Goal: Task Accomplishment & Management: Complete application form

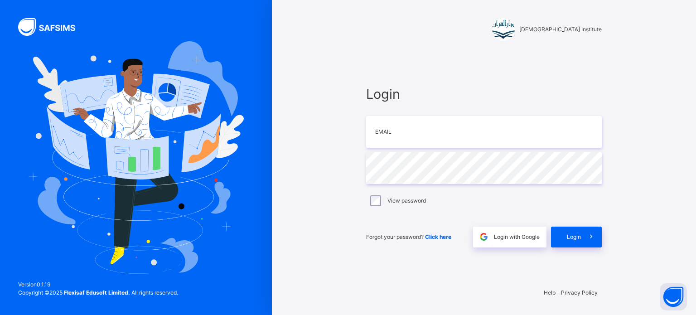
type input "**********"
click at [582, 233] on span at bounding box center [591, 237] width 21 height 21
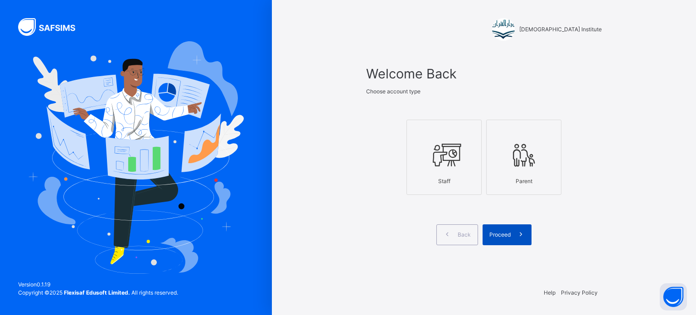
click at [529, 232] on span at bounding box center [521, 234] width 21 height 21
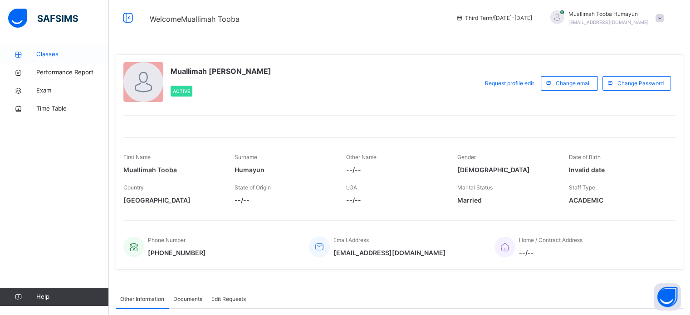
click at [63, 55] on span "Classes" at bounding box center [72, 54] width 73 height 9
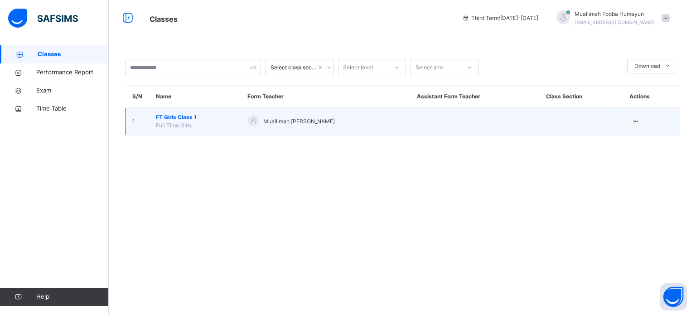
click at [184, 117] on span "FT Girls Class 1" at bounding box center [195, 117] width 78 height 8
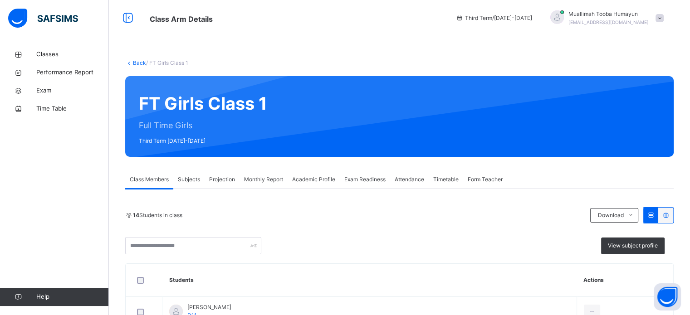
click at [225, 179] on span "Projection" at bounding box center [222, 179] width 26 height 8
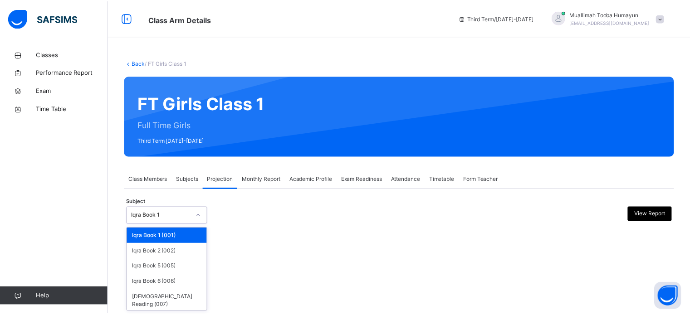
scroll to position [17, 0]
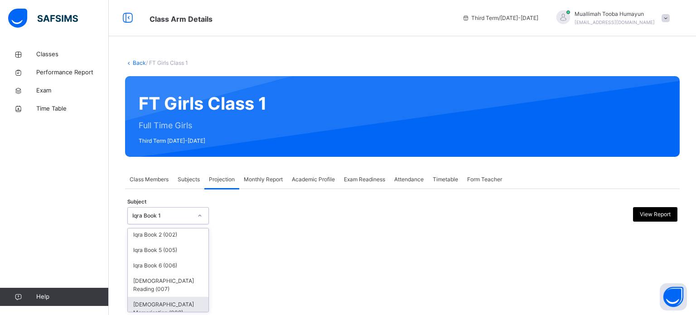
click at [175, 299] on div "[DEMOGRAPHIC_DATA] Memorisation (008)" at bounding box center [168, 309] width 81 height 24
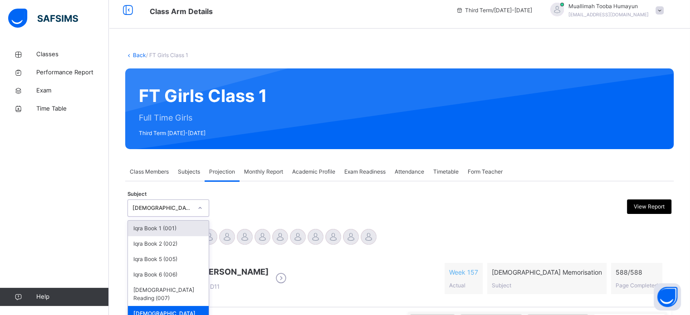
scroll to position [10, 0]
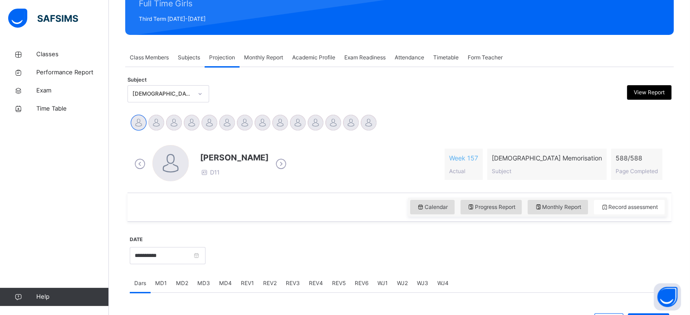
scroll to position [119, 0]
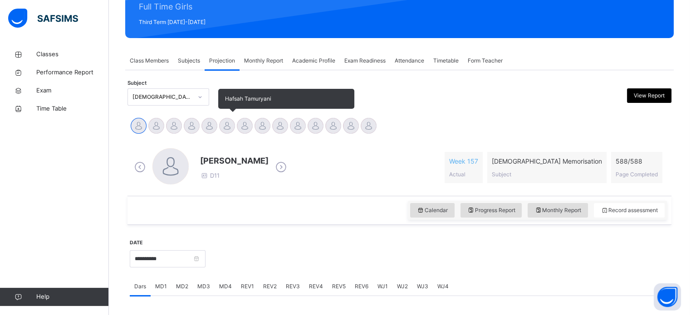
click at [226, 130] on div at bounding box center [227, 126] width 16 height 16
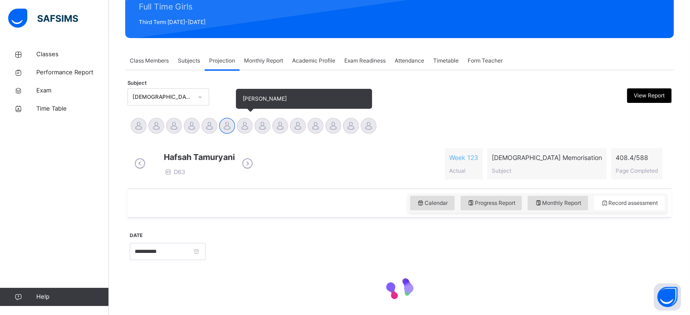
click at [239, 129] on div at bounding box center [245, 126] width 16 height 16
click at [249, 126] on div at bounding box center [245, 126] width 16 height 16
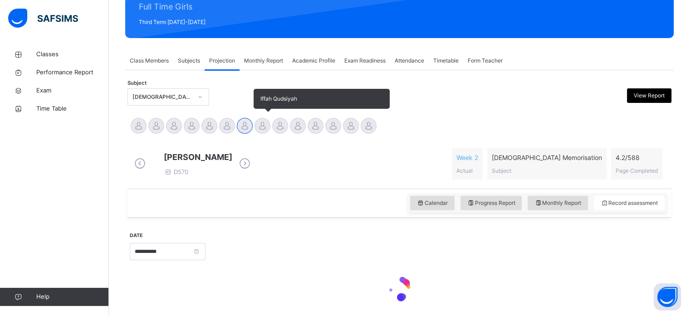
click at [262, 126] on div at bounding box center [262, 126] width 16 height 16
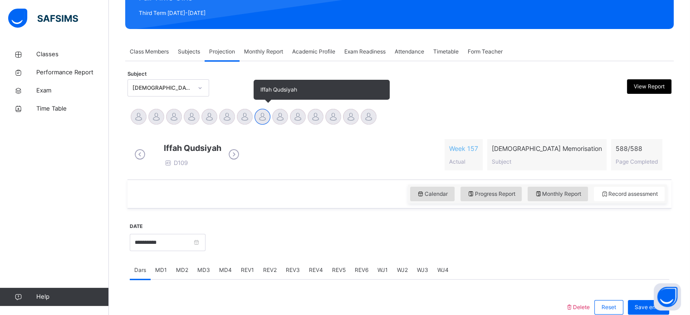
scroll to position [147, 0]
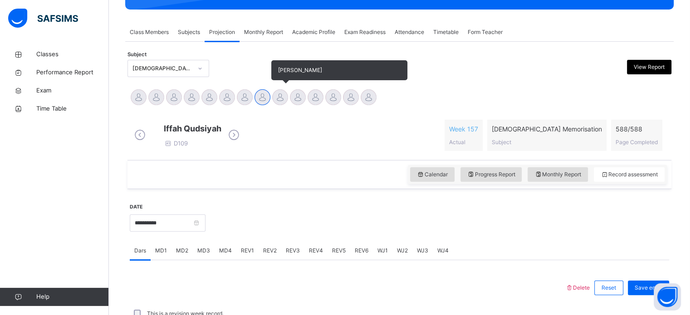
click at [280, 99] on div at bounding box center [280, 97] width 16 height 16
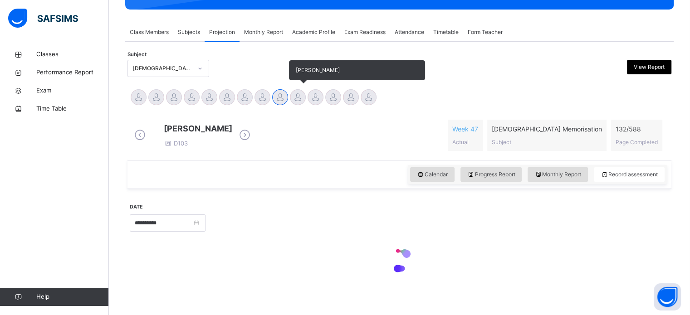
click at [291, 101] on div at bounding box center [298, 97] width 16 height 16
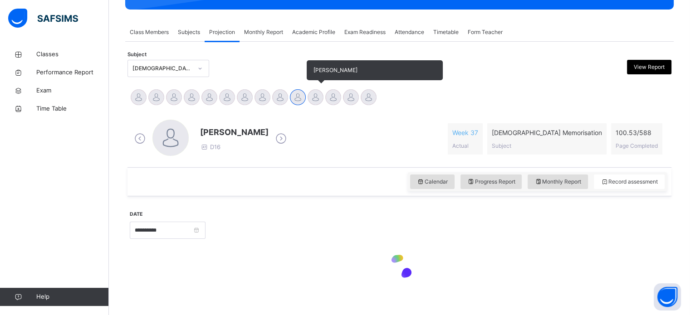
click at [311, 94] on div at bounding box center [315, 97] width 16 height 16
click at [303, 100] on div at bounding box center [298, 97] width 16 height 16
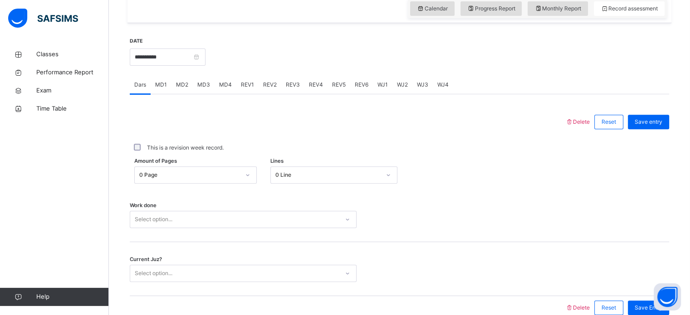
scroll to position [320, 0]
click at [409, 250] on div "Current Juz? Select option..." at bounding box center [399, 270] width 539 height 54
click at [248, 83] on span "REV1" at bounding box center [247, 86] width 13 height 8
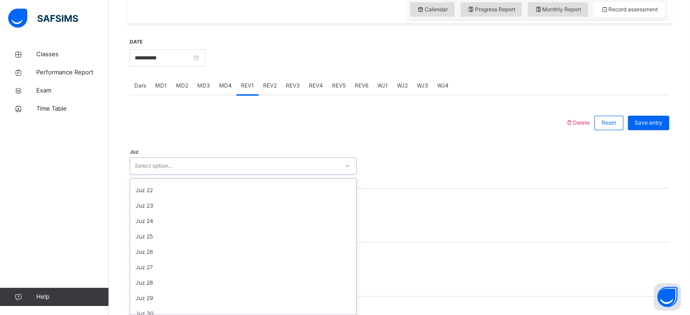
scroll to position [326, 0]
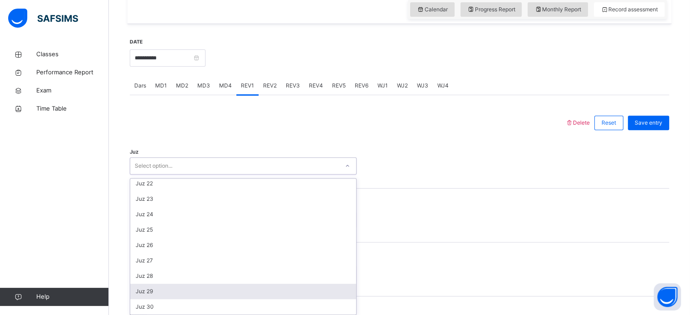
click at [170, 294] on div "Juz 29" at bounding box center [243, 291] width 226 height 15
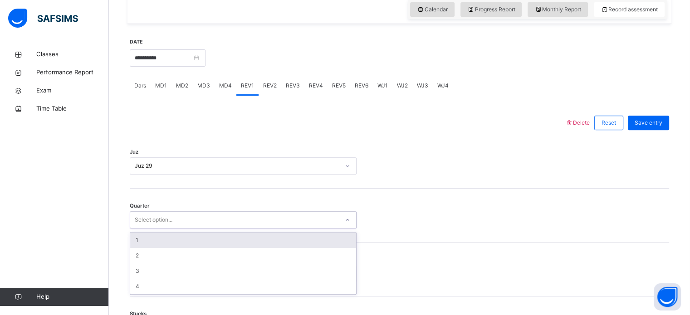
click at [170, 246] on div "1" at bounding box center [243, 240] width 226 height 15
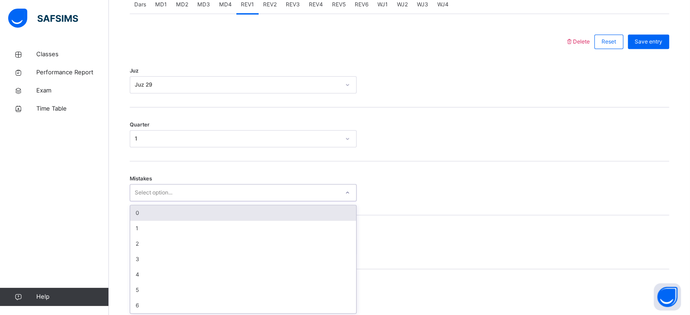
scroll to position [403, 0]
click at [172, 217] on div "0" at bounding box center [243, 211] width 226 height 15
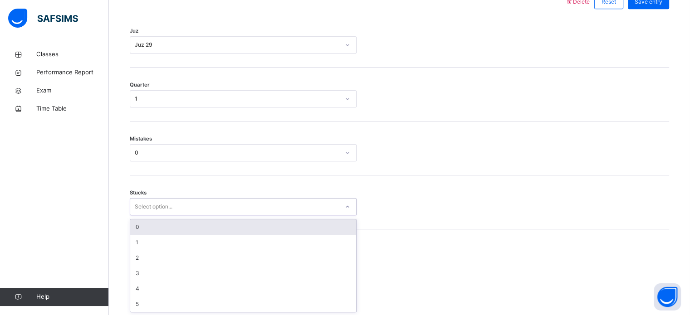
scroll to position [441, 0]
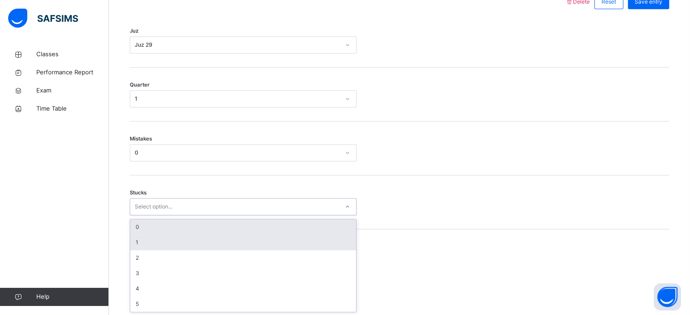
click at [163, 245] on div "1" at bounding box center [243, 242] width 226 height 15
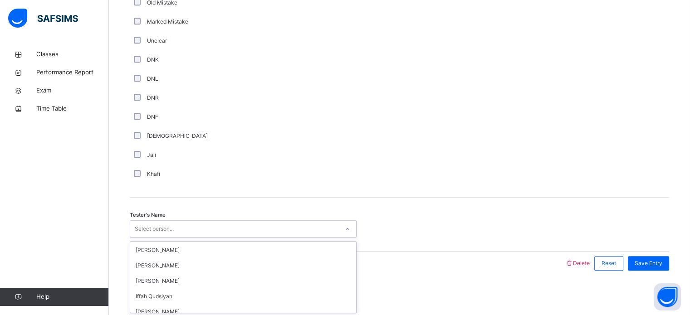
scroll to position [128, 0]
click at [409, 252] on div at bounding box center [347, 264] width 426 height 24
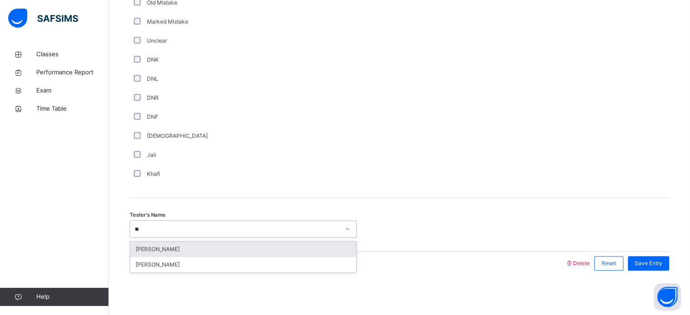
type input "*"
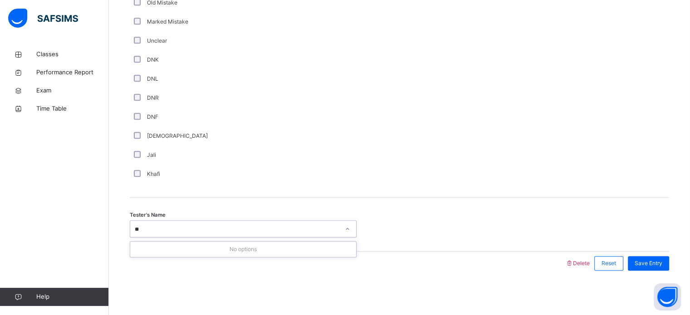
type input "*"
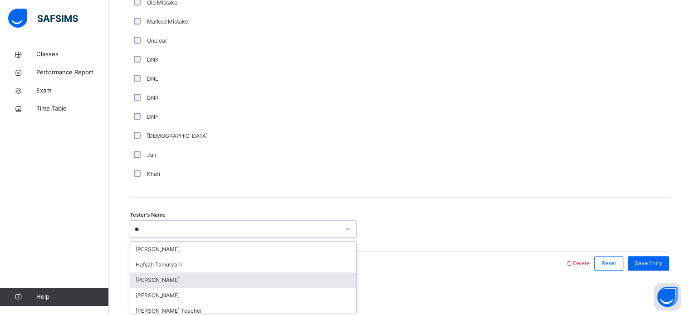
type input "*"
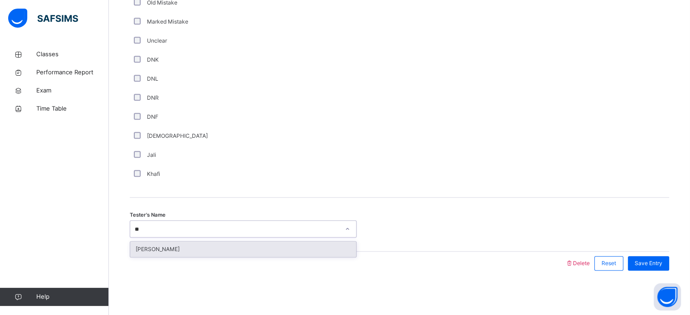
type input "*"
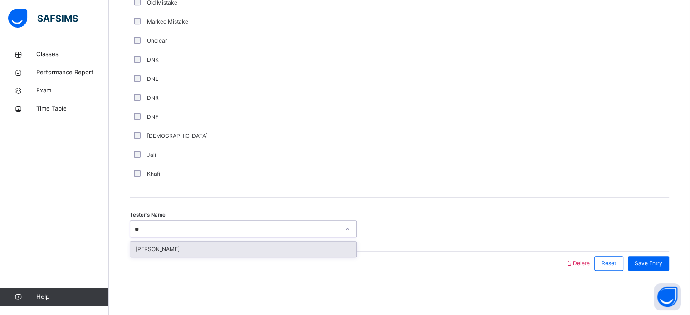
type input "*"
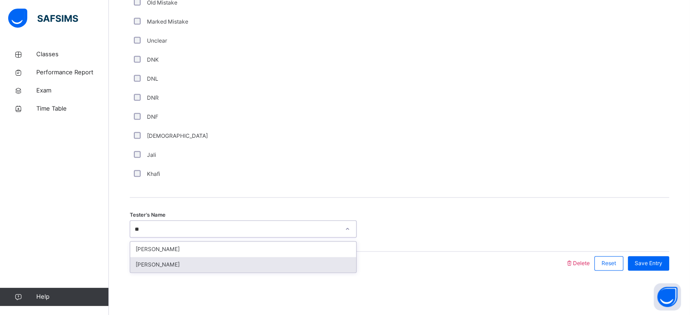
type input "*"
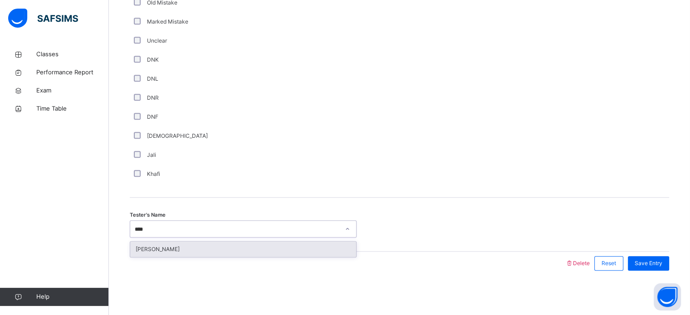
type input "*****"
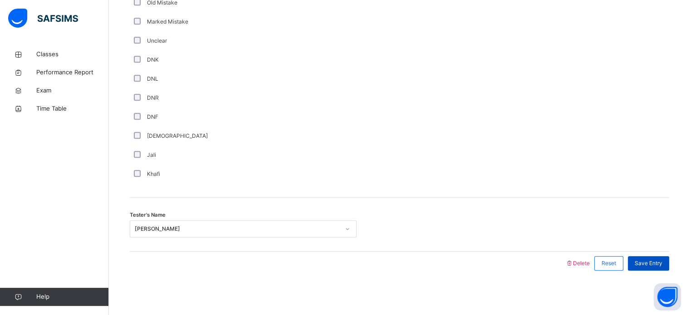
click at [643, 259] on span "Save Entry" at bounding box center [648, 263] width 28 height 8
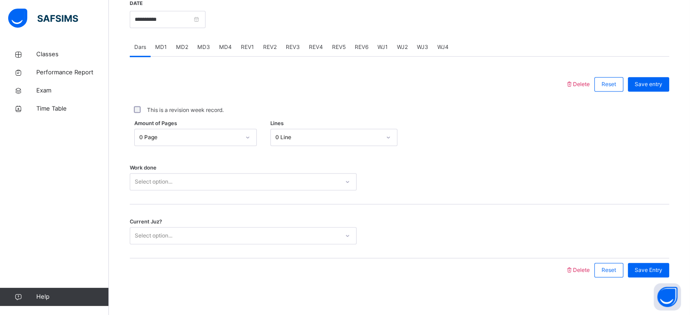
scroll to position [365, 0]
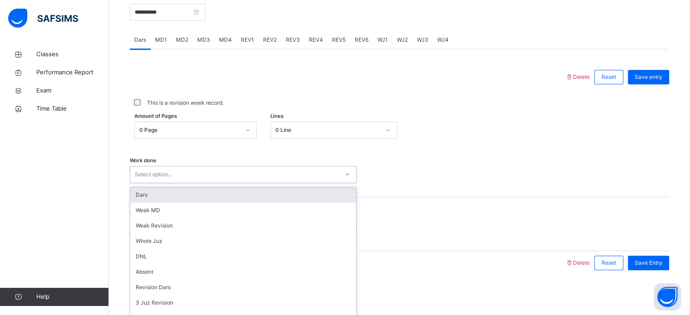
click at [167, 197] on div "Dars" at bounding box center [243, 194] width 226 height 15
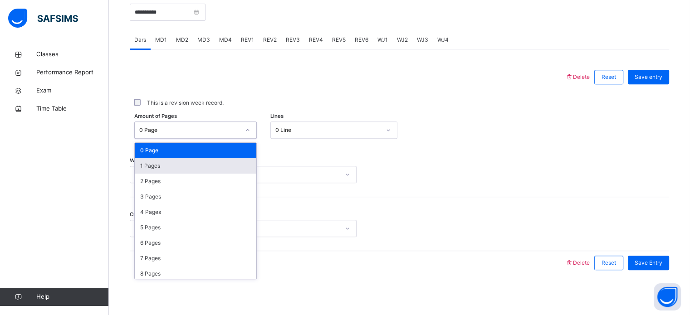
click at [156, 171] on div "1 Pages" at bounding box center [195, 165] width 121 height 15
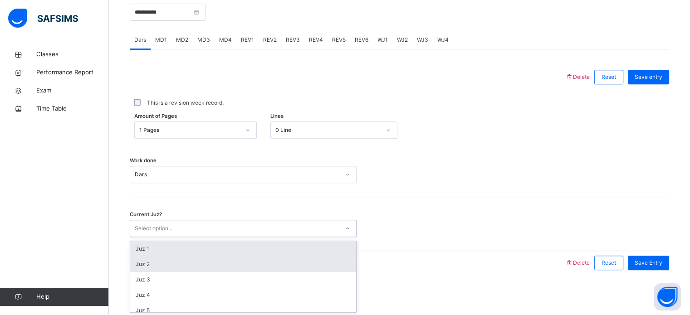
click at [154, 263] on div "Juz 2" at bounding box center [243, 264] width 226 height 15
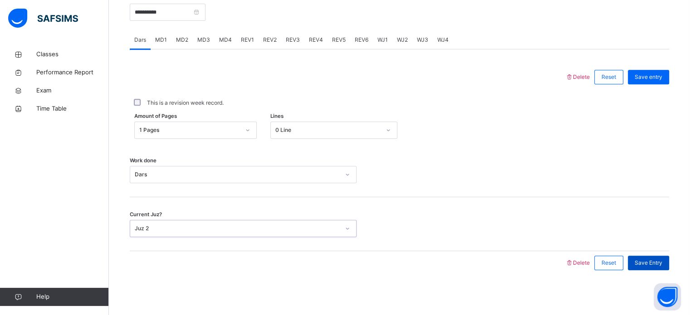
click at [652, 268] on div "Save Entry" at bounding box center [647, 263] width 41 height 15
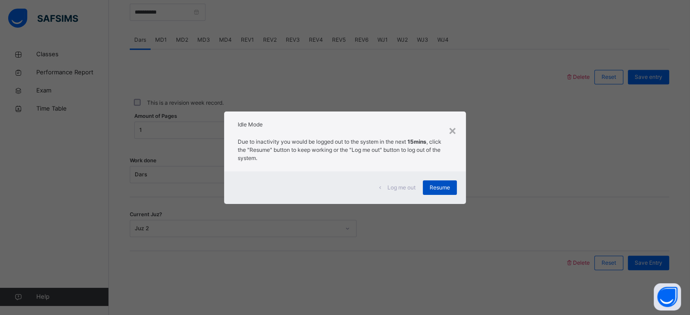
click at [447, 185] on span "Resume" at bounding box center [439, 188] width 20 height 8
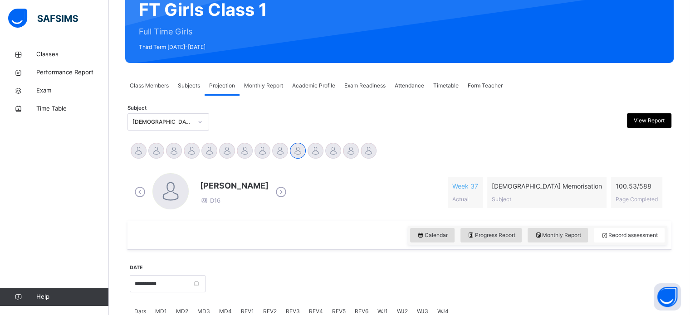
scroll to position [93, 0]
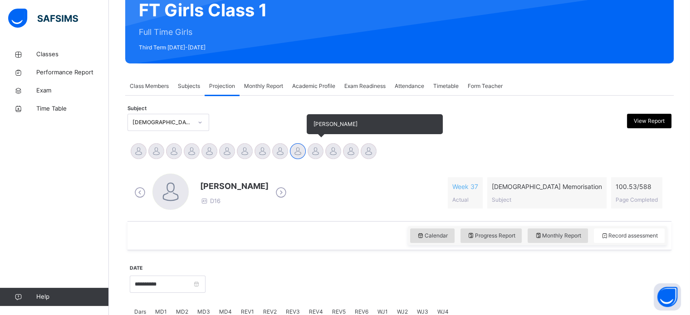
click at [317, 149] on div at bounding box center [315, 151] width 16 height 16
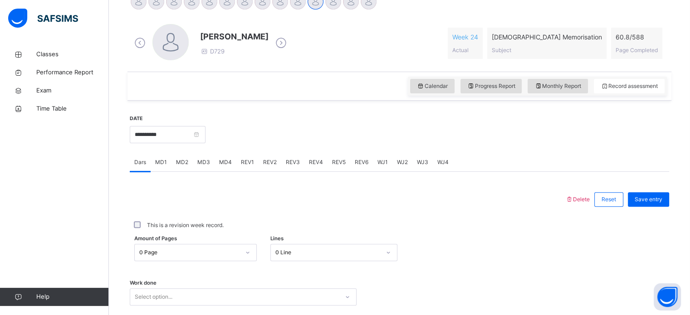
scroll to position [274, 0]
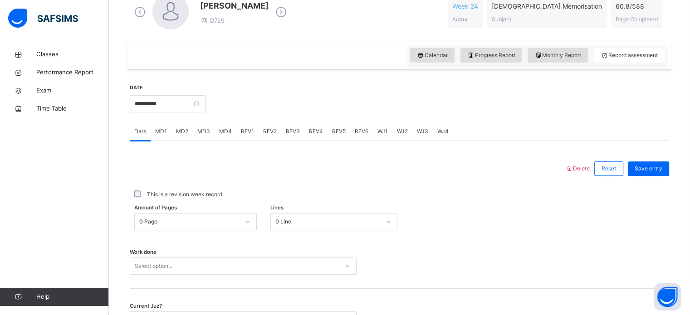
click at [417, 132] on span "WJ3" at bounding box center [422, 131] width 11 height 8
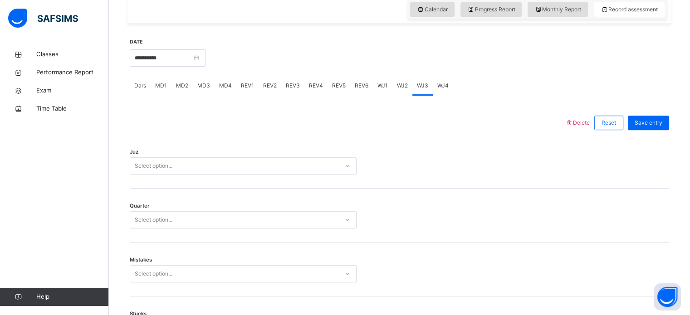
scroll to position [320, 0]
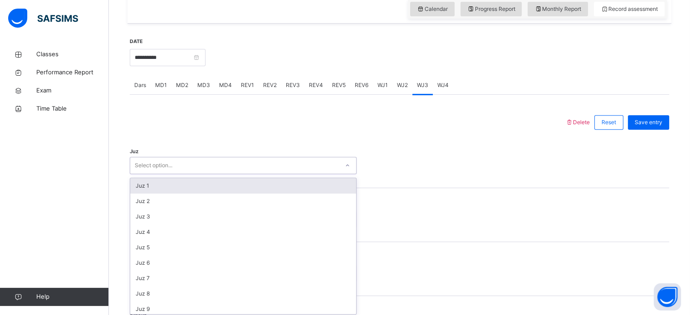
click at [308, 164] on div "Select option..." at bounding box center [234, 166] width 209 height 14
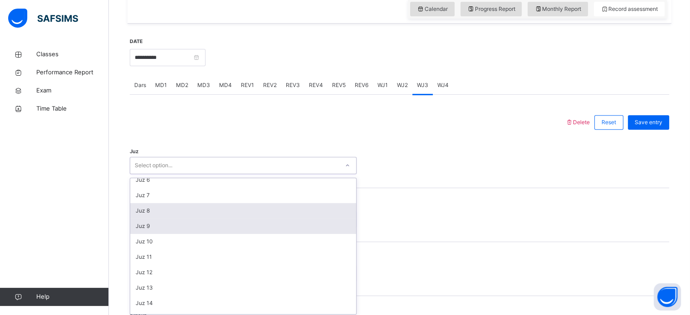
scroll to position [83, 0]
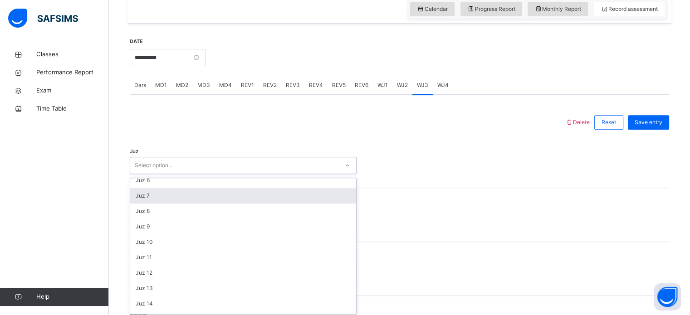
click at [185, 198] on div "Juz 7" at bounding box center [243, 195] width 226 height 15
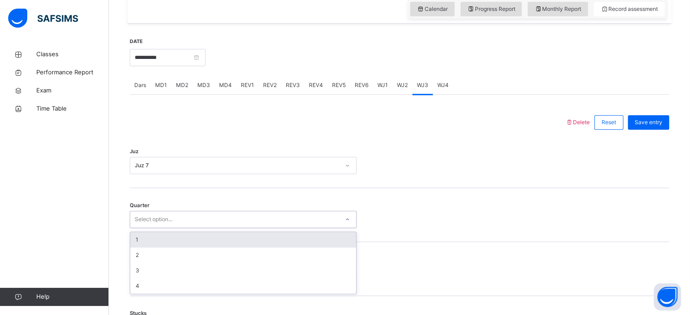
click at [156, 218] on div "Select option..." at bounding box center [154, 219] width 38 height 17
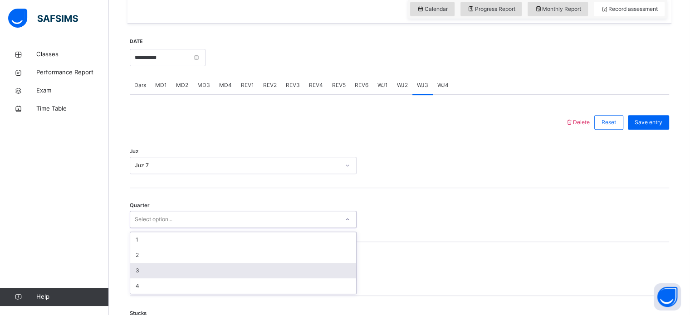
click at [155, 269] on div "3" at bounding box center [243, 270] width 226 height 15
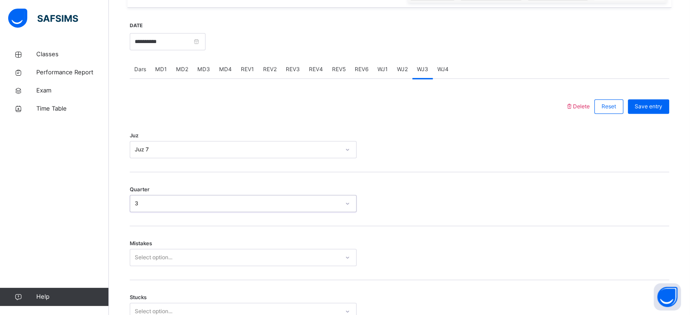
scroll to position [349, 0]
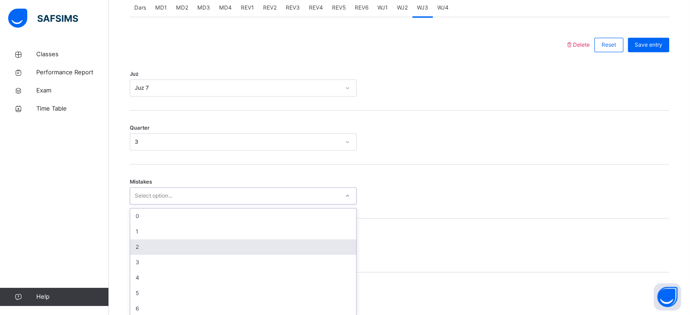
click at [150, 204] on div "option 2 focused, 3 of 7. 7 results available. Use Up and Down to choose option…" at bounding box center [243, 195] width 227 height 17
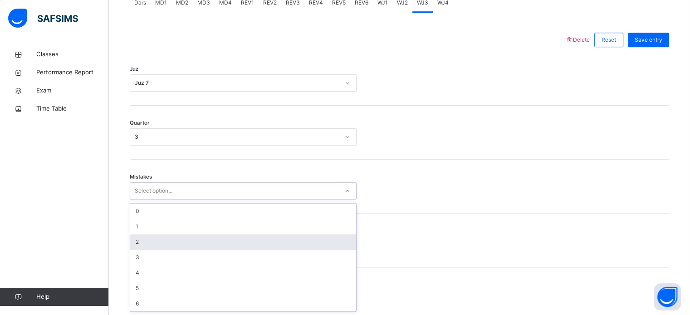
click at [148, 241] on div "2" at bounding box center [243, 241] width 226 height 15
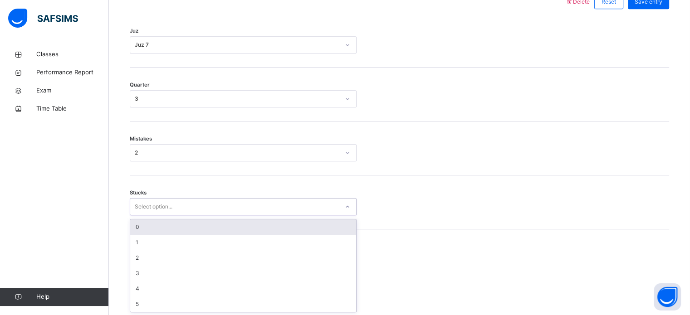
click at [148, 215] on div "option 0 focused, 1 of 6. 6 results available. Use Up and Down to choose option…" at bounding box center [243, 206] width 227 height 17
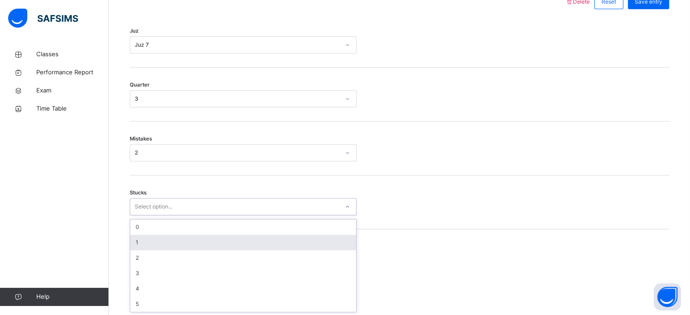
scroll to position [441, 0]
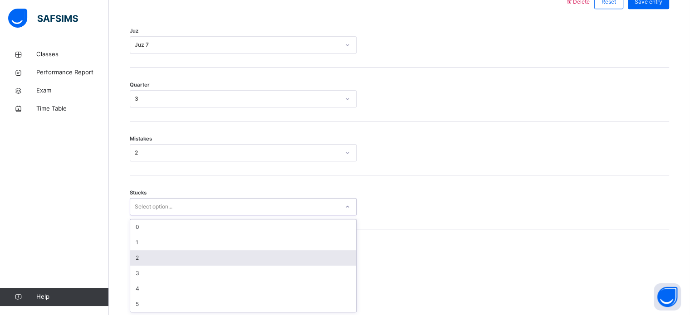
click at [146, 255] on div "2" at bounding box center [243, 257] width 226 height 15
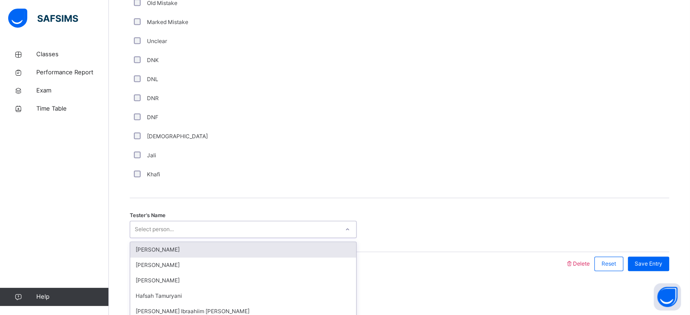
scroll to position [765, 0]
click at [192, 225] on div "Select person..." at bounding box center [234, 229] width 209 height 14
type input "***"
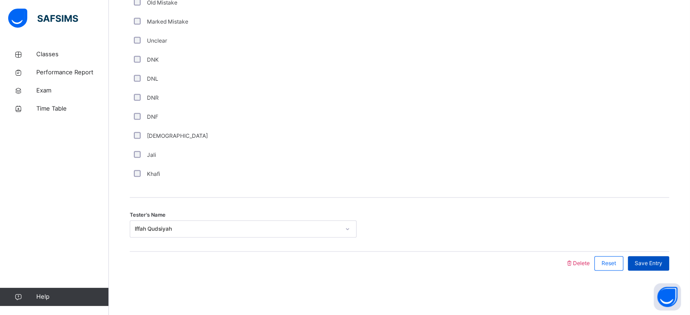
click at [664, 257] on div "Save Entry" at bounding box center [647, 263] width 41 height 15
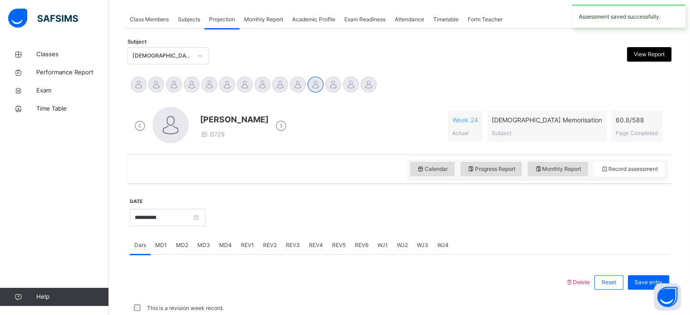
scroll to position [365, 0]
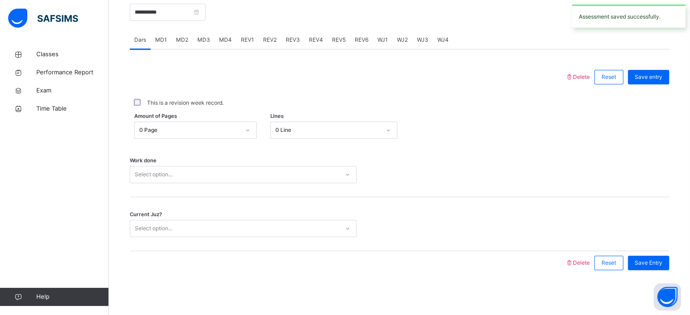
click at [442, 36] on span "WJ4" at bounding box center [442, 40] width 11 height 8
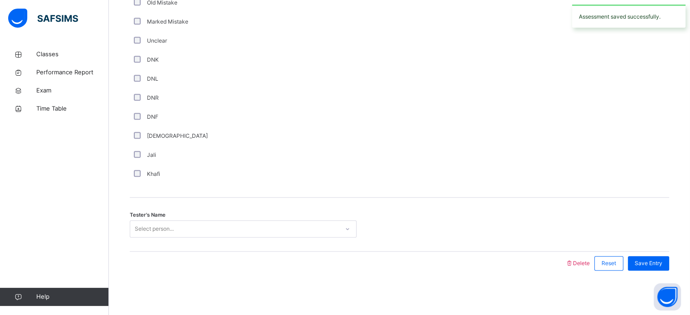
click at [197, 225] on div "Select person..." at bounding box center [234, 229] width 209 height 14
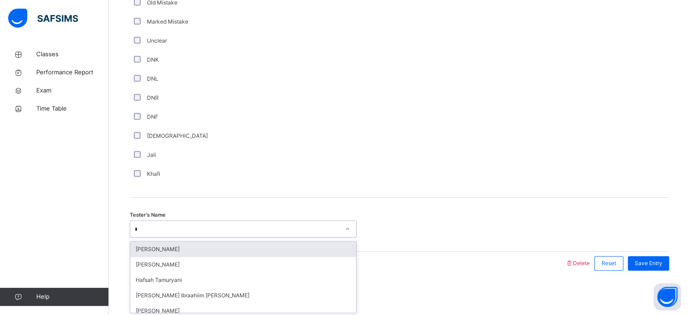
type input "***"
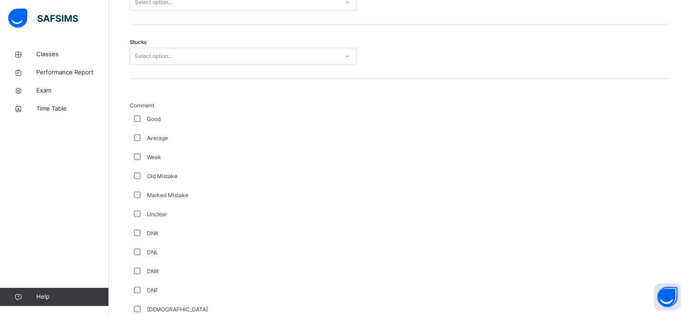
scroll to position [591, 0]
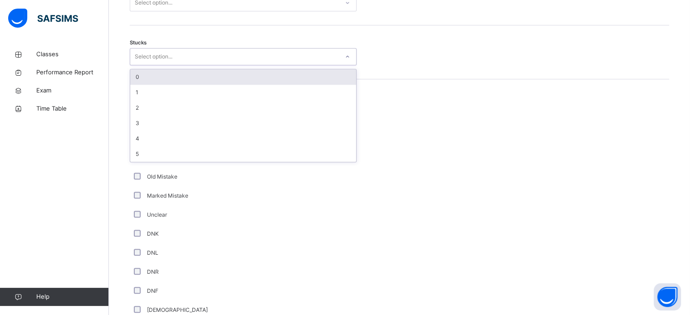
click at [189, 54] on div "Select option..." at bounding box center [234, 57] width 209 height 14
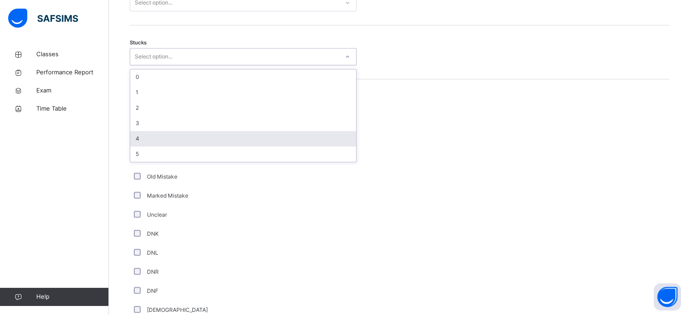
click at [166, 136] on div "4" at bounding box center [243, 138] width 226 height 15
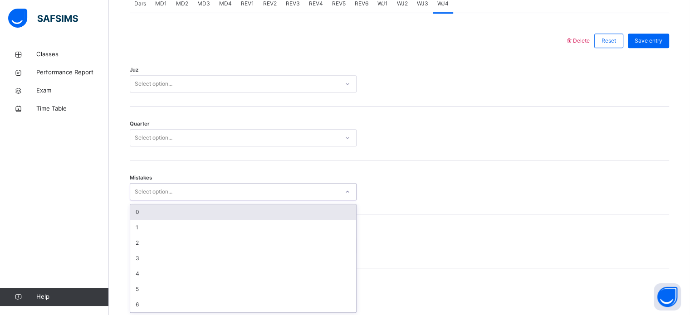
click at [162, 194] on div "Select option..." at bounding box center [154, 191] width 38 height 17
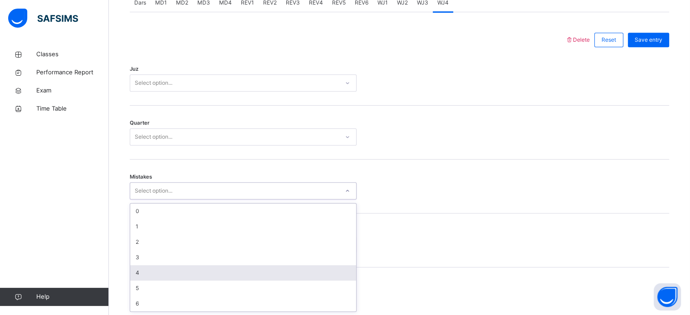
click at [157, 271] on div "4" at bounding box center [243, 272] width 226 height 15
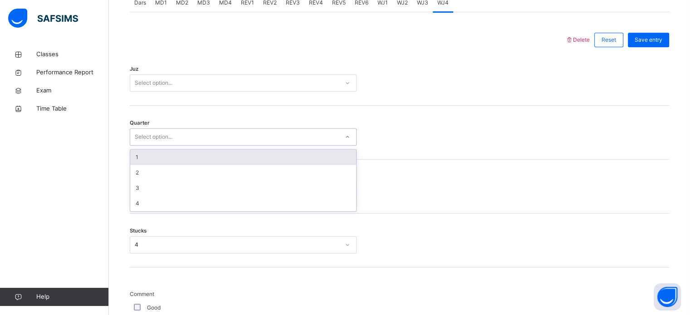
click at [167, 134] on div "Select option..." at bounding box center [154, 136] width 38 height 17
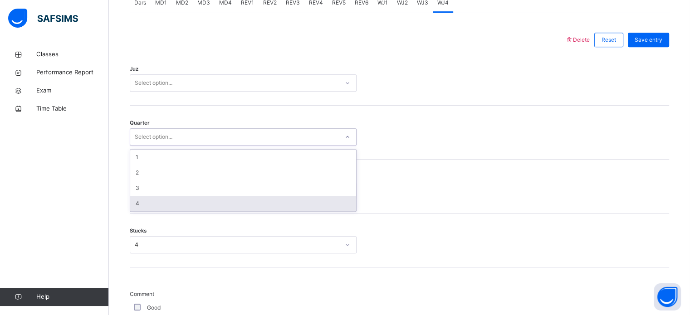
click at [148, 204] on div "4" at bounding box center [243, 203] width 226 height 15
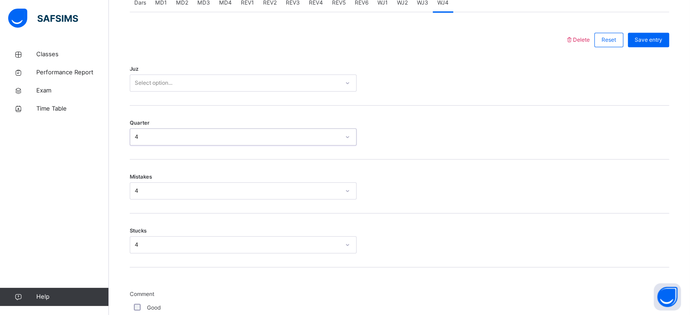
click at [176, 83] on div "Select option..." at bounding box center [234, 83] width 209 height 14
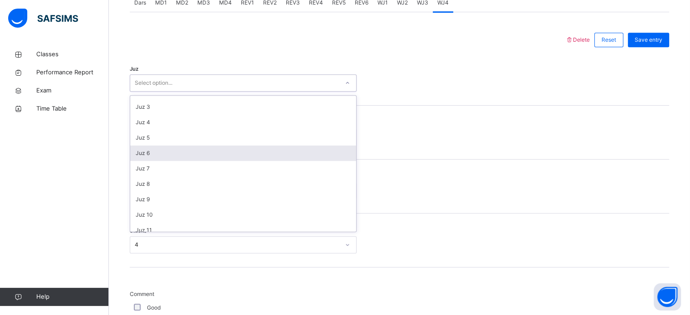
scroll to position [27, 0]
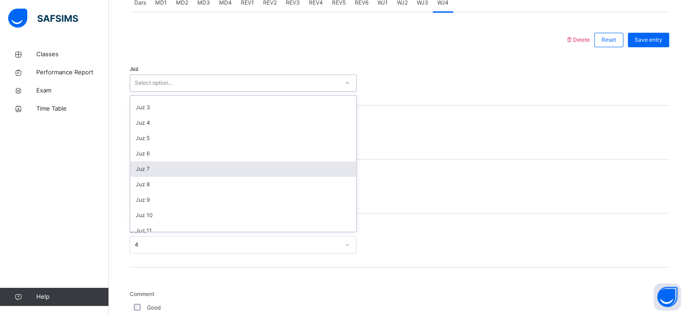
click at [194, 172] on div "Juz 7" at bounding box center [243, 168] width 226 height 15
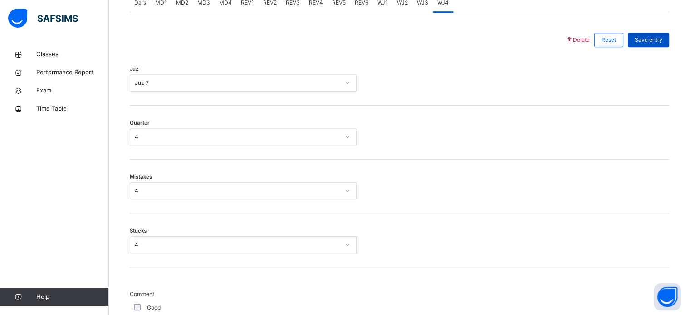
click at [660, 42] on span "Save entry" at bounding box center [648, 40] width 28 height 8
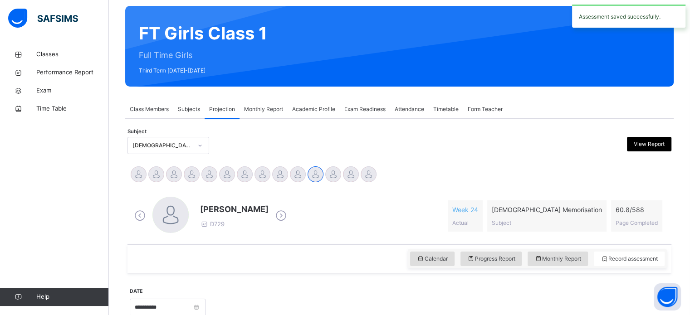
scroll to position [68, 0]
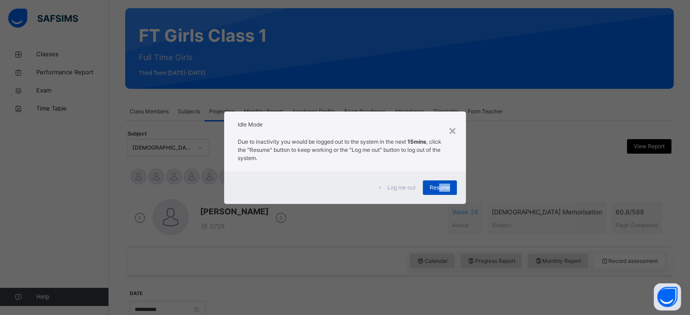
drag, startPoint x: 444, startPoint y: 195, endPoint x: 441, endPoint y: 185, distance: 10.6
click at [441, 185] on div "Log me out Resume" at bounding box center [344, 187] width 241 height 33
click at [441, 185] on span "Resume" at bounding box center [439, 188] width 20 height 8
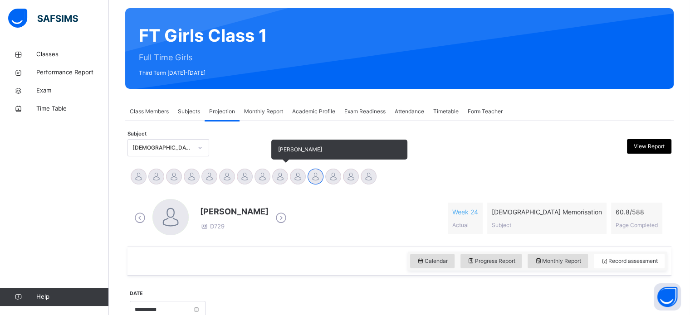
click at [284, 179] on div at bounding box center [280, 177] width 16 height 16
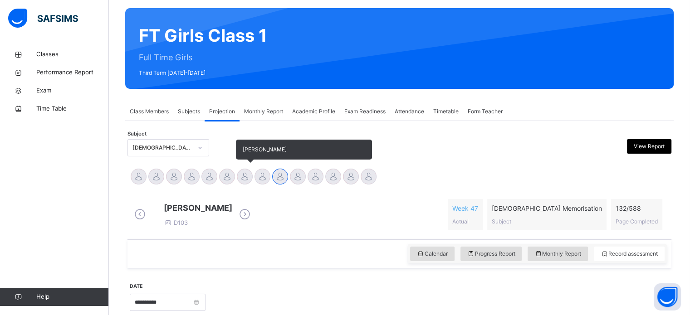
click at [245, 176] on div at bounding box center [245, 177] width 16 height 16
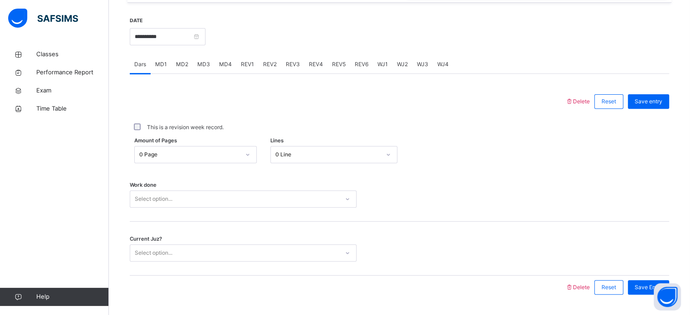
scroll to position [335, 0]
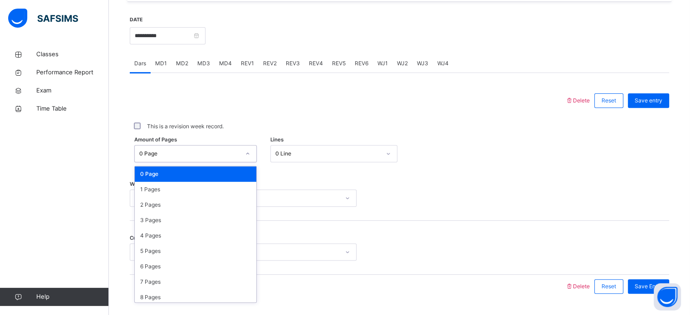
click at [214, 158] on div "0 Page" at bounding box center [189, 154] width 101 height 8
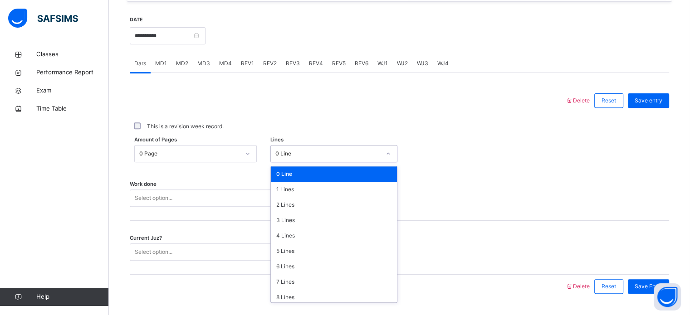
click at [328, 155] on div "0 Line" at bounding box center [325, 154] width 109 height 14
click at [322, 284] on div "7 Lines" at bounding box center [334, 281] width 126 height 15
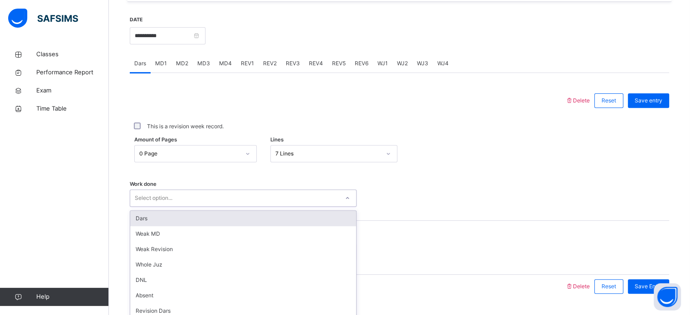
scroll to position [365, 0]
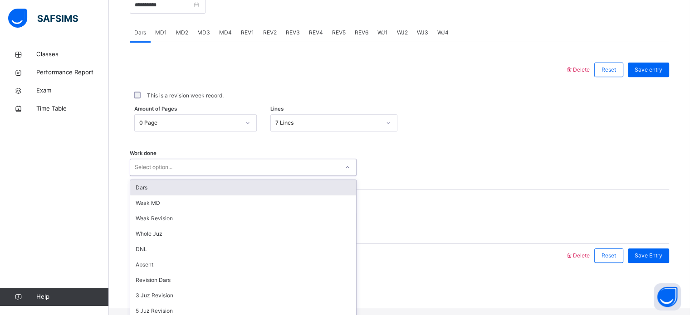
click at [310, 176] on div "option Dars focused, 1 of 14. 14 results available. Use Up and Down to choose o…" at bounding box center [243, 167] width 227 height 17
click at [275, 188] on div "Dars" at bounding box center [243, 187] width 226 height 15
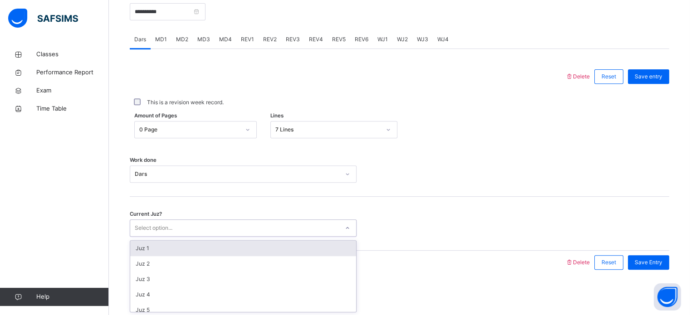
click at [284, 229] on div "Select option..." at bounding box center [234, 228] width 209 height 14
type input "**"
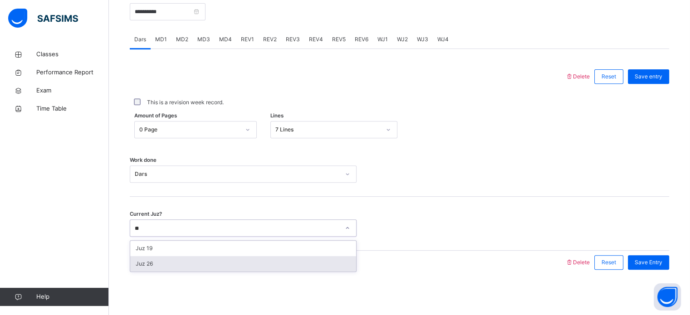
click at [228, 261] on div "Juz 26" at bounding box center [243, 263] width 226 height 15
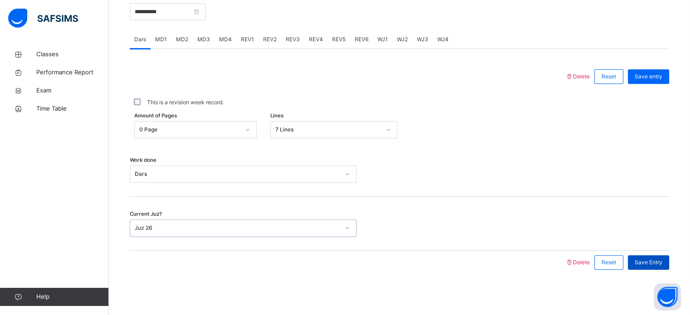
click at [668, 268] on div "Save Entry" at bounding box center [647, 262] width 41 height 15
click at [227, 38] on span "MD4" at bounding box center [225, 39] width 13 height 8
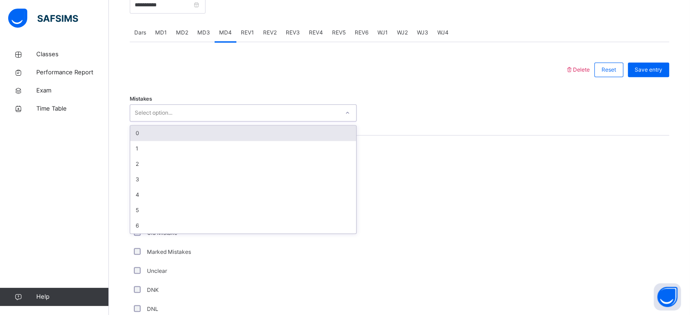
click at [202, 116] on div "Select option..." at bounding box center [234, 113] width 209 height 14
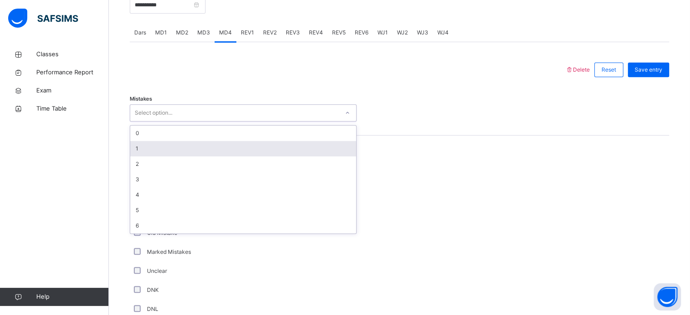
click at [160, 156] on div "1" at bounding box center [243, 148] width 226 height 15
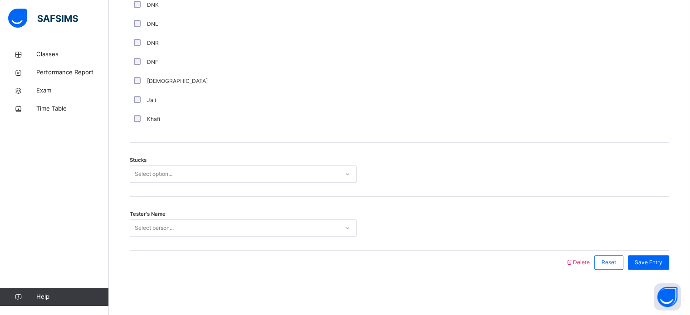
scroll to position [657, 0]
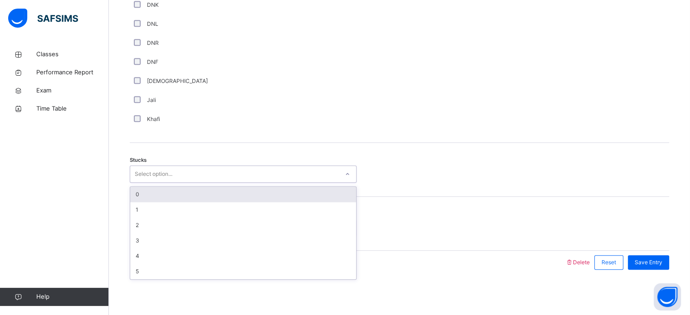
click at [237, 177] on div "Select option..." at bounding box center [234, 174] width 209 height 14
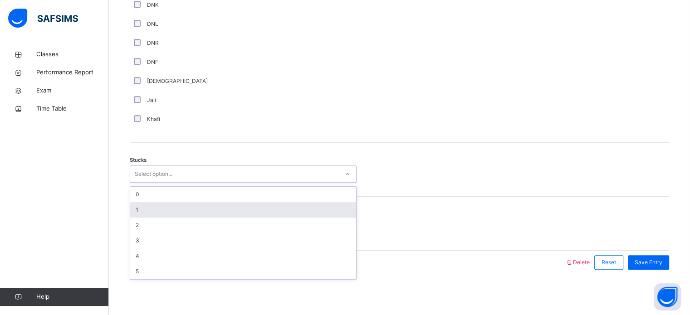
click at [165, 204] on div "1" at bounding box center [243, 209] width 226 height 15
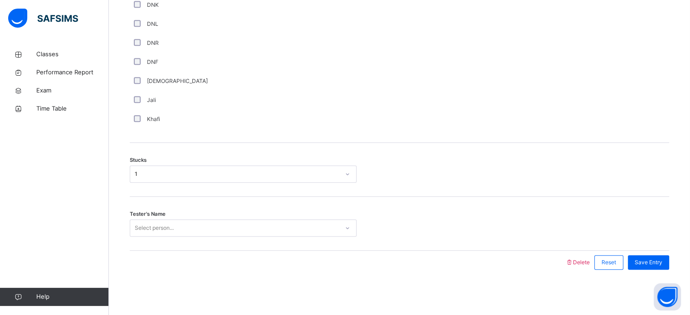
click at [165, 204] on div "Tester's Name Select person..." at bounding box center [399, 224] width 539 height 54
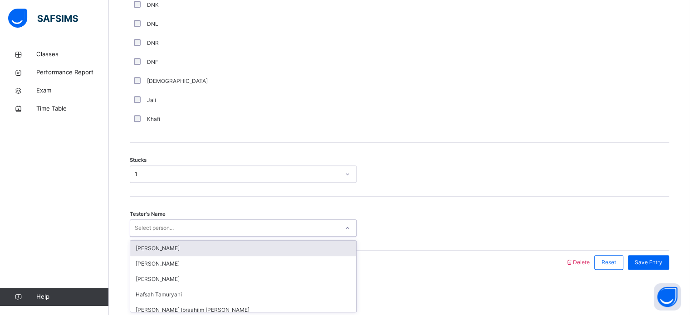
click at [184, 234] on div "Select person..." at bounding box center [234, 228] width 209 height 14
type input "*"
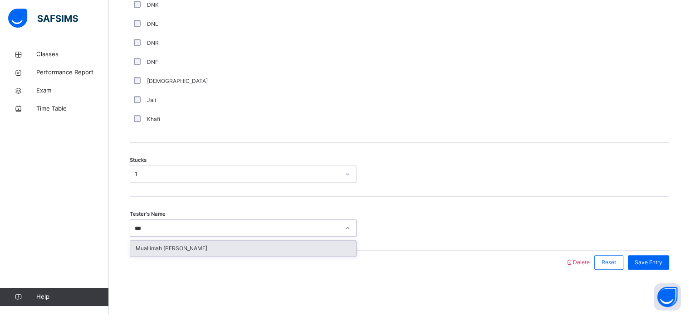
type input "****"
click at [192, 245] on div "Muallimah [PERSON_NAME]" at bounding box center [243, 248] width 226 height 15
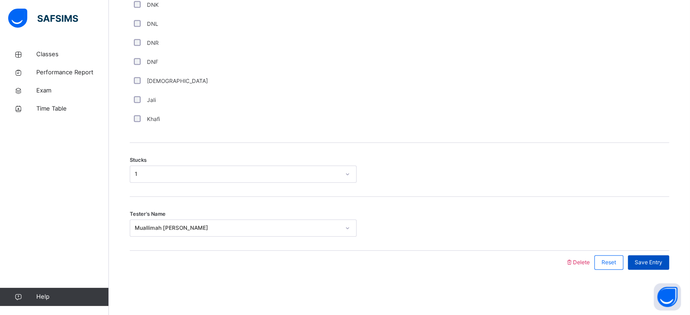
click at [651, 263] on span "Save Entry" at bounding box center [648, 262] width 28 height 8
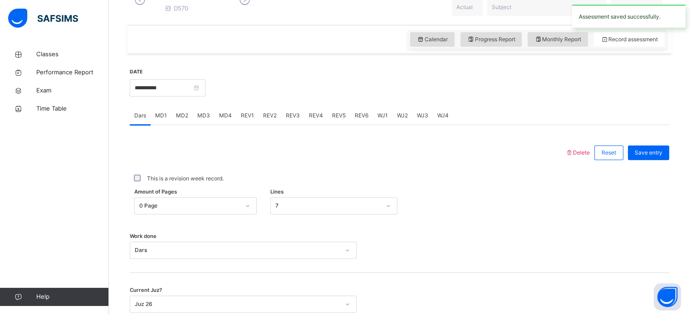
scroll to position [244, 0]
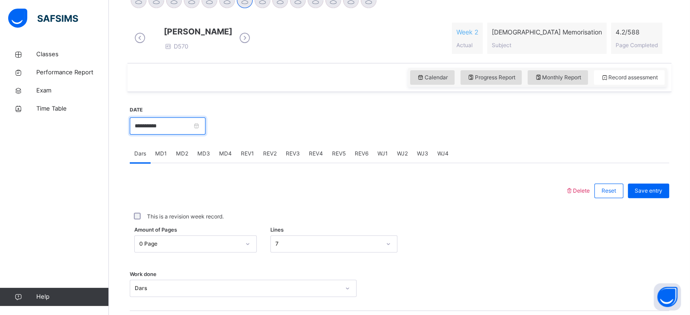
click at [198, 135] on input "**********" at bounding box center [168, 125] width 76 height 17
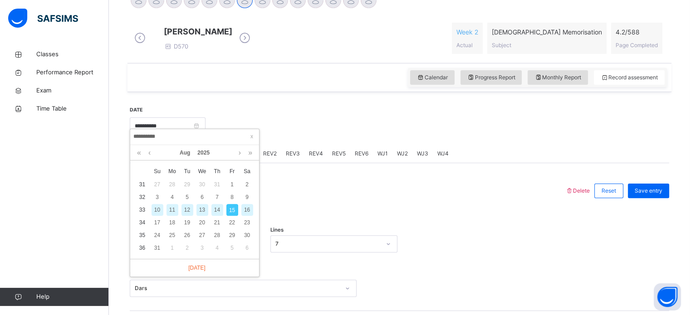
click at [217, 211] on div "14" at bounding box center [217, 210] width 12 height 12
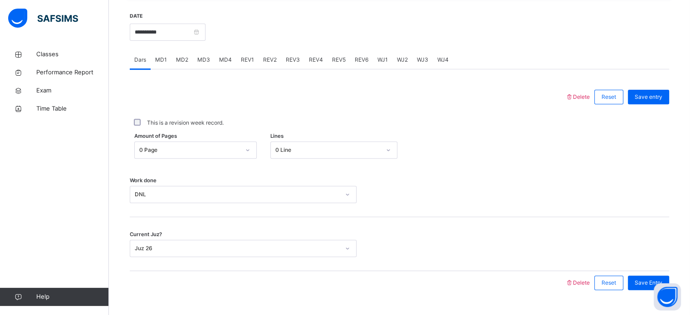
scroll to position [321, 0]
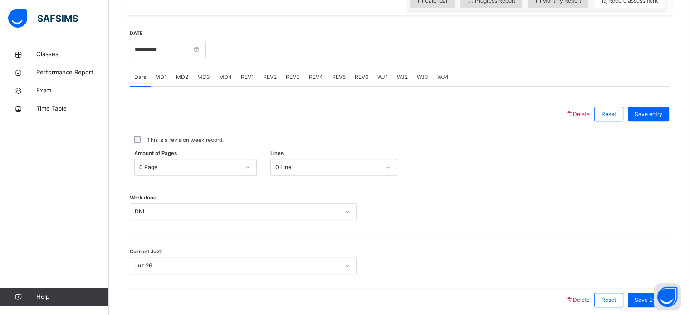
click at [230, 81] on span "MD4" at bounding box center [225, 77] width 13 height 8
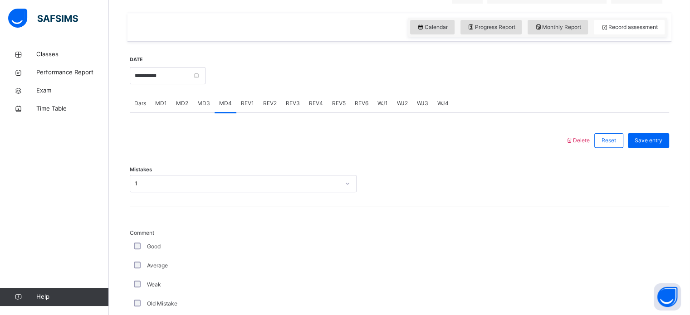
scroll to position [298, 0]
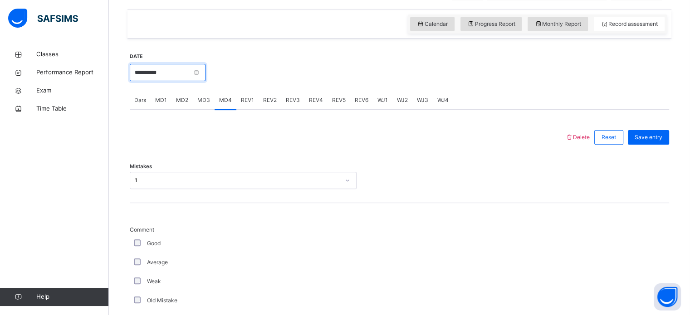
click at [166, 81] on input "**********" at bounding box center [168, 72] width 76 height 17
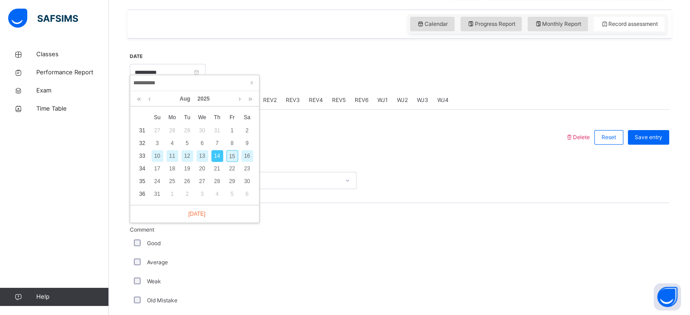
click at [234, 155] on div "15" at bounding box center [232, 156] width 12 height 12
type input "**********"
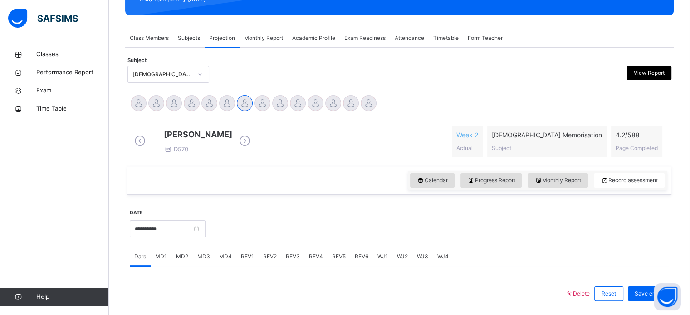
scroll to position [141, 0]
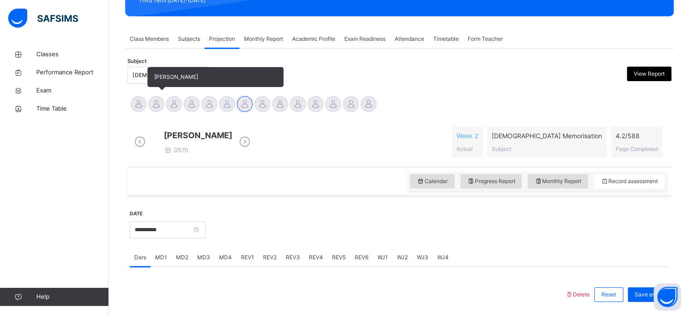
click at [156, 105] on div at bounding box center [156, 104] width 16 height 16
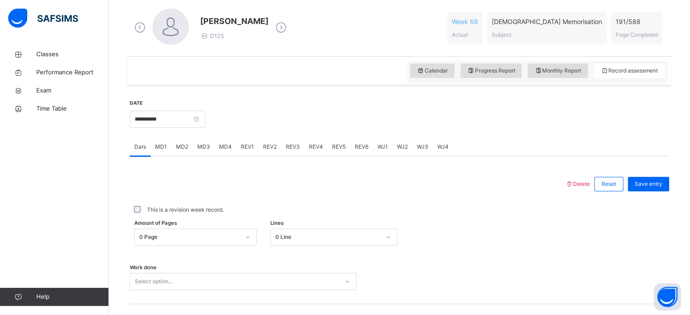
scroll to position [263, 0]
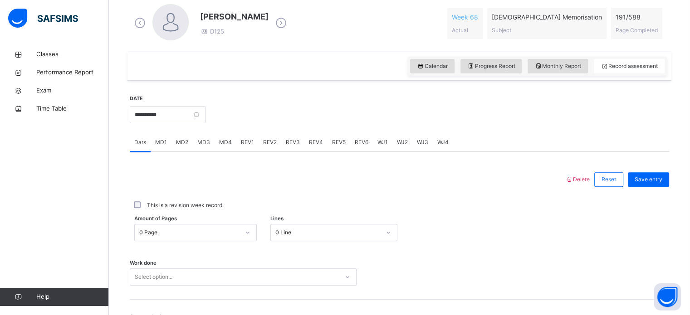
click at [316, 142] on span "REV4" at bounding box center [316, 142] width 14 height 8
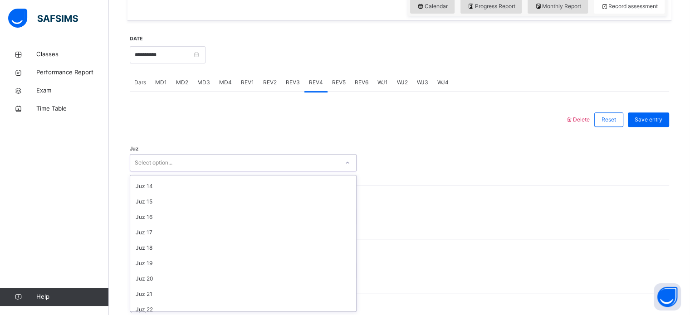
scroll to position [0, 0]
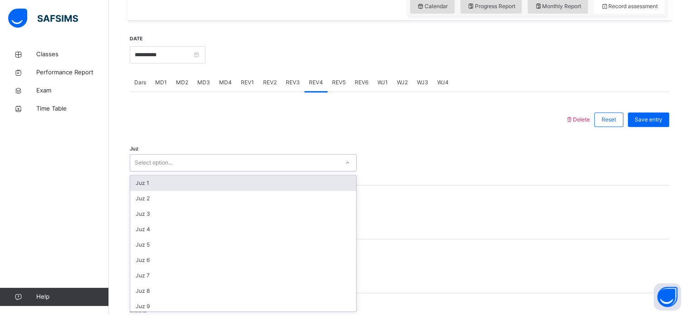
click at [198, 182] on div "Juz 1" at bounding box center [243, 182] width 226 height 15
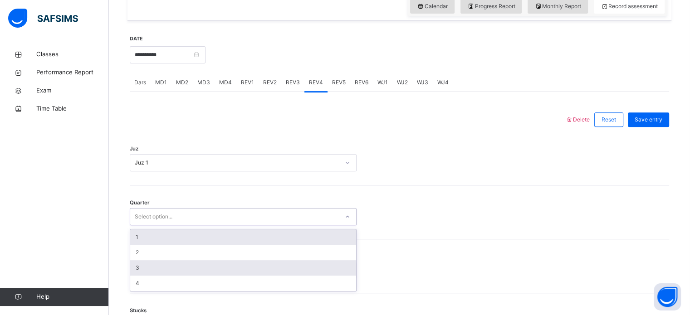
click at [156, 265] on div "3" at bounding box center [243, 267] width 226 height 15
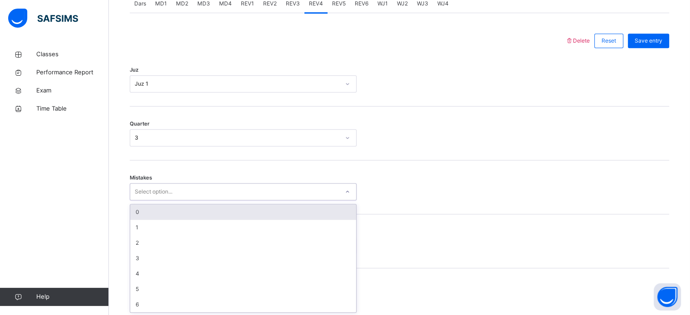
scroll to position [403, 0]
click at [170, 215] on div "0" at bounding box center [243, 211] width 226 height 15
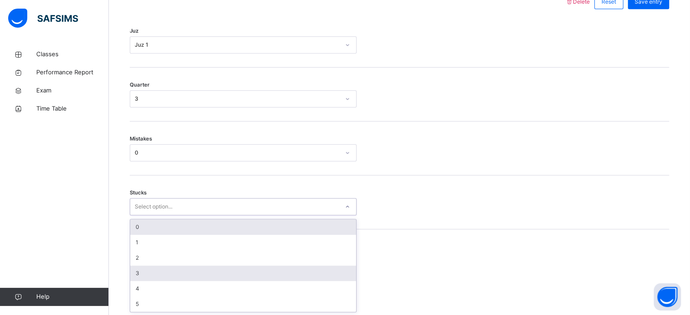
click at [147, 270] on div "3" at bounding box center [243, 273] width 226 height 15
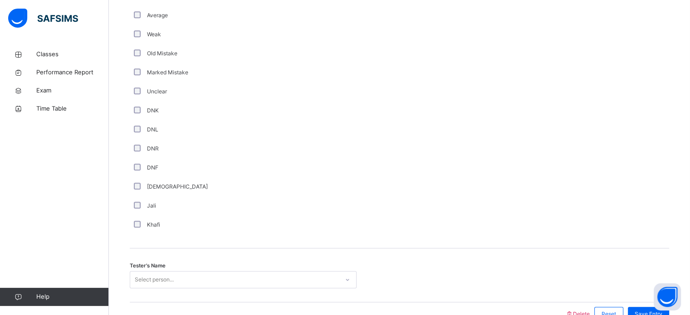
scroll to position [765, 0]
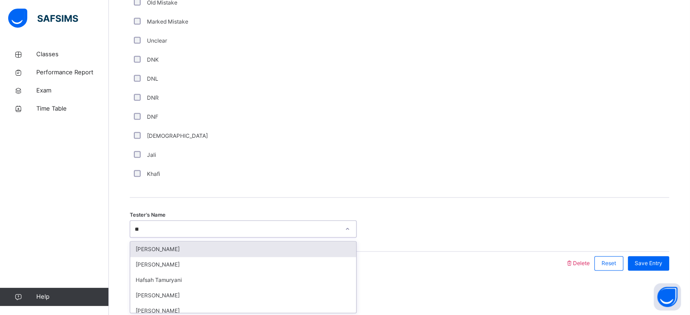
type input "***"
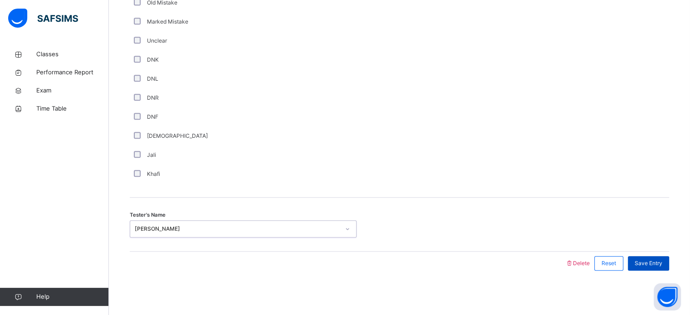
click at [669, 267] on div "Save Entry" at bounding box center [647, 263] width 41 height 15
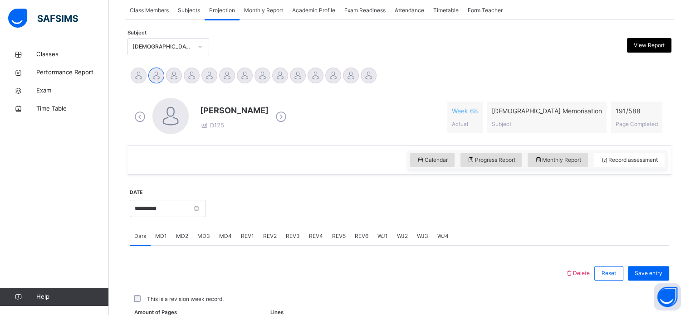
scroll to position [161, 0]
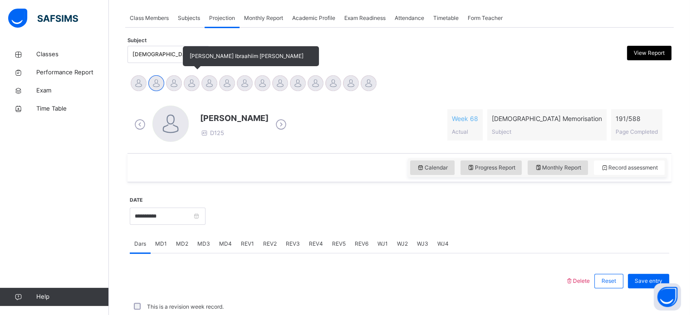
click at [189, 78] on div at bounding box center [192, 83] width 16 height 16
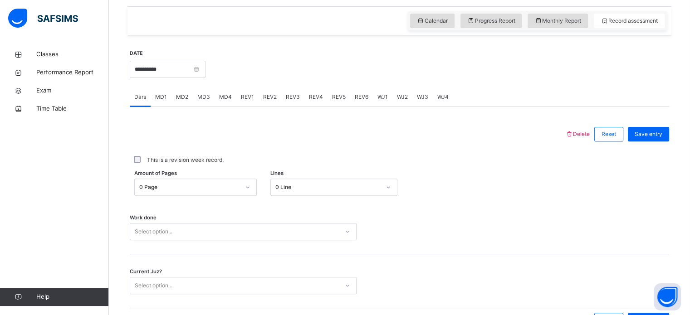
scroll to position [302, 0]
click at [223, 105] on div "MD4" at bounding box center [225, 96] width 22 height 18
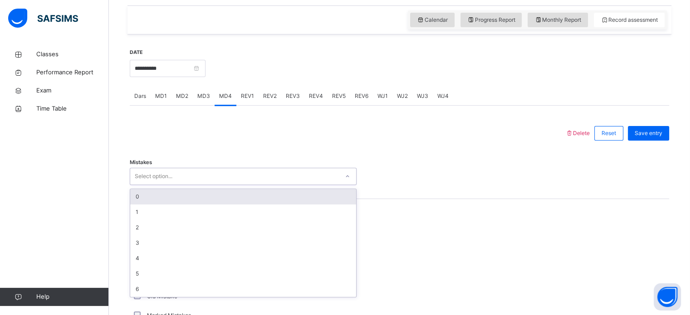
click at [160, 185] on div "Select option..." at bounding box center [154, 176] width 38 height 17
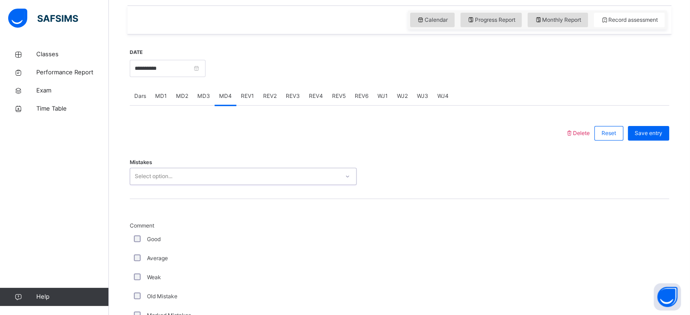
click at [160, 185] on div "Select option..." at bounding box center [154, 176] width 38 height 17
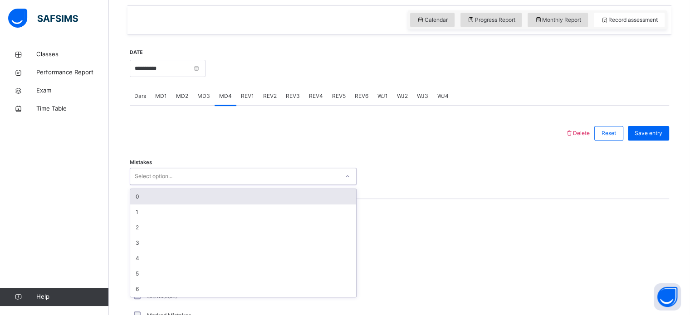
click at [160, 185] on div "Select option..." at bounding box center [154, 176] width 38 height 17
click at [152, 199] on div "0" at bounding box center [243, 196] width 226 height 15
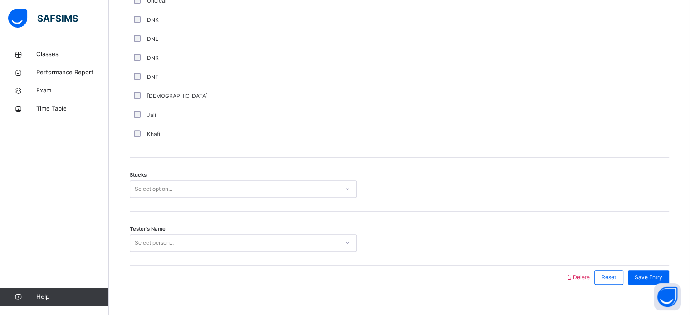
scroll to position [657, 0]
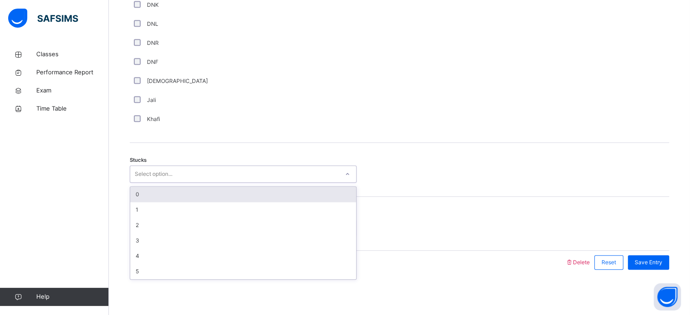
click at [204, 173] on div "Select option..." at bounding box center [234, 174] width 209 height 14
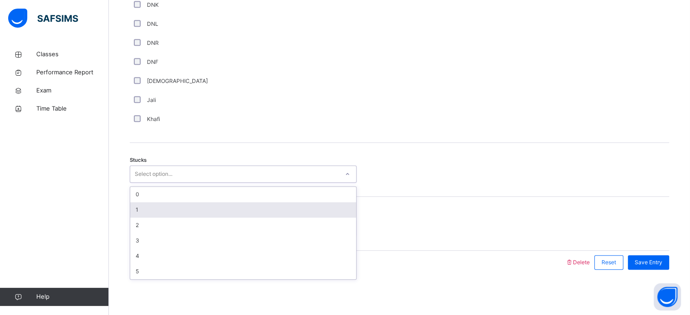
click at [168, 203] on div "1" at bounding box center [243, 209] width 226 height 15
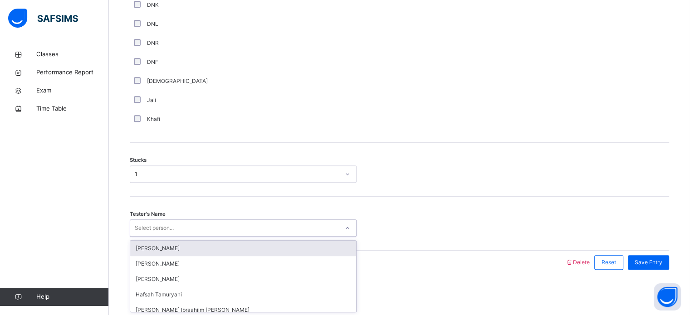
click at [171, 226] on div "Select person..." at bounding box center [154, 227] width 39 height 17
type input "***"
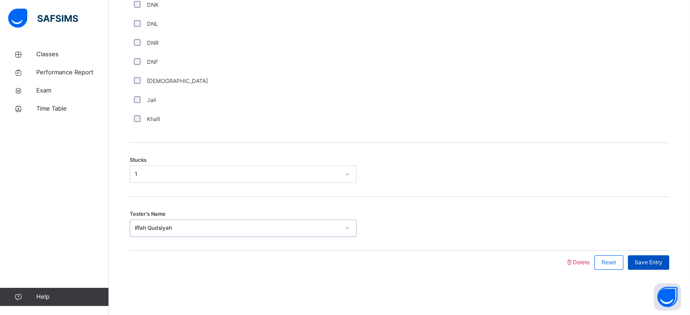
click at [654, 263] on span "Save Entry" at bounding box center [648, 262] width 28 height 8
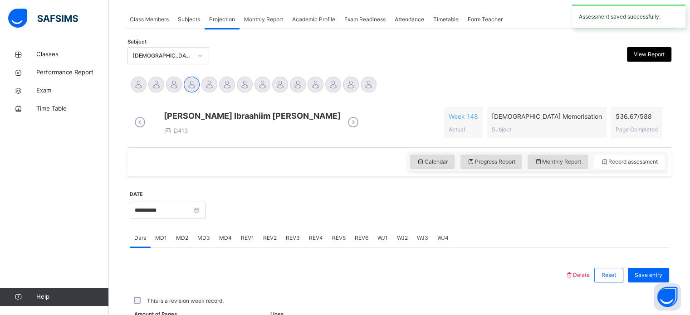
scroll to position [365, 0]
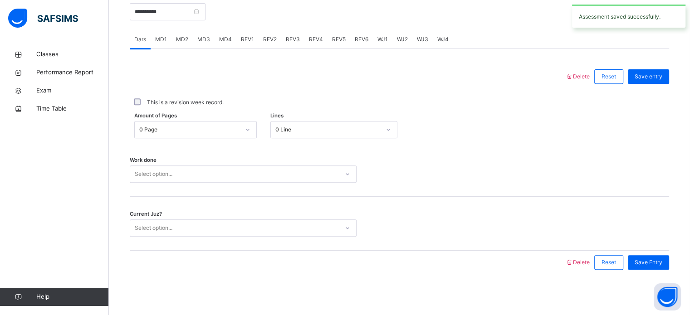
click at [204, 39] on span "MD3" at bounding box center [203, 39] width 13 height 8
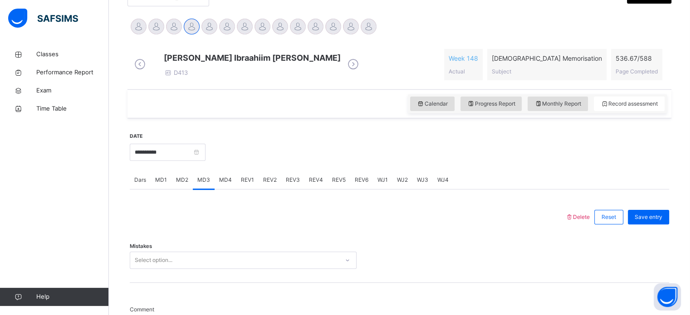
scroll to position [228, 0]
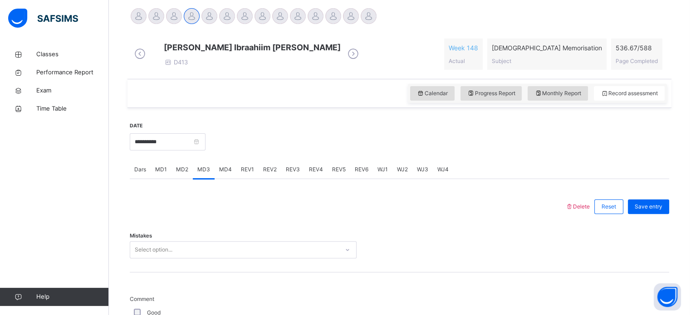
click at [187, 172] on div "MD2" at bounding box center [181, 169] width 21 height 18
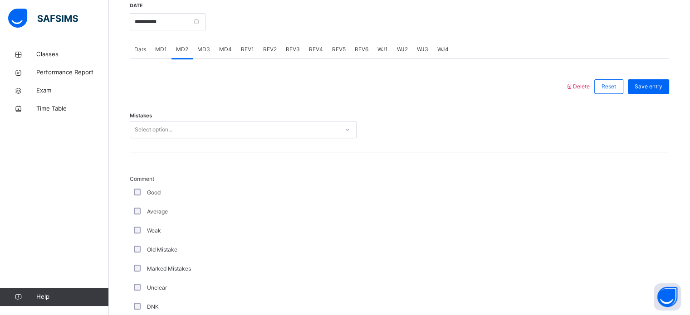
scroll to position [350, 0]
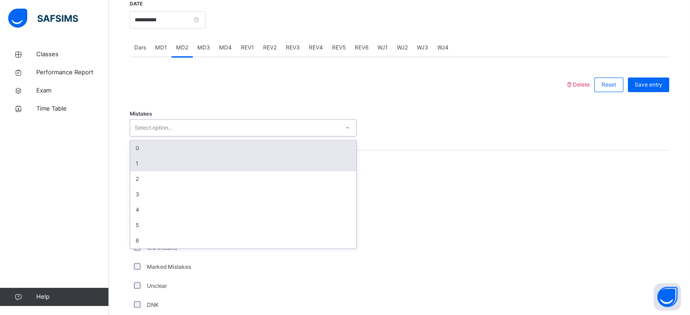
drag, startPoint x: 180, startPoint y: 137, endPoint x: 150, endPoint y: 166, distance: 42.3
click at [150, 136] on div "option 0 focused, 1 of 7. 7 results available. Use Up and Down to choose option…" at bounding box center [243, 127] width 227 height 17
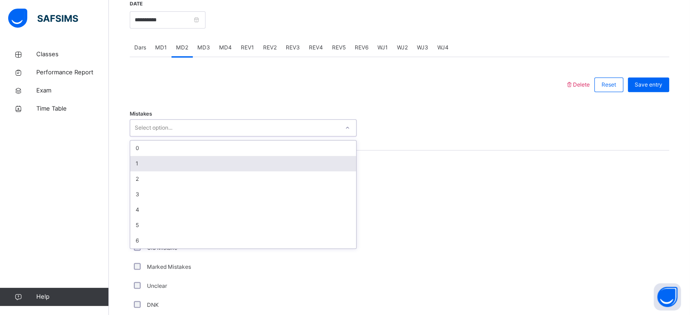
click at [150, 166] on div "1" at bounding box center [243, 163] width 226 height 15
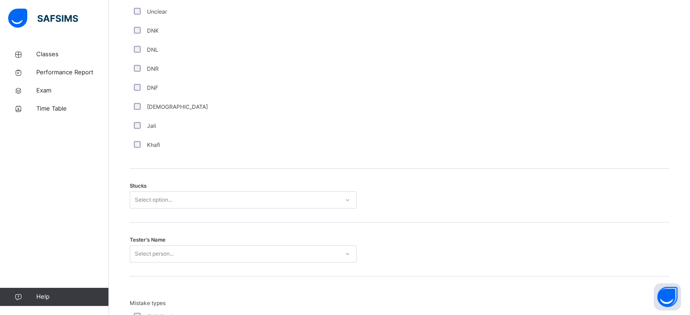
click at [172, 209] on div "Select option..." at bounding box center [243, 199] width 227 height 17
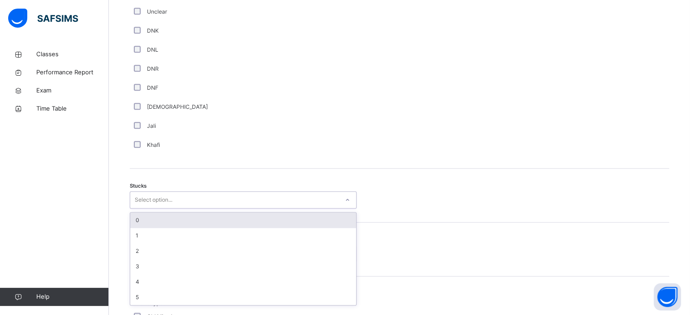
scroll to position [626, 0]
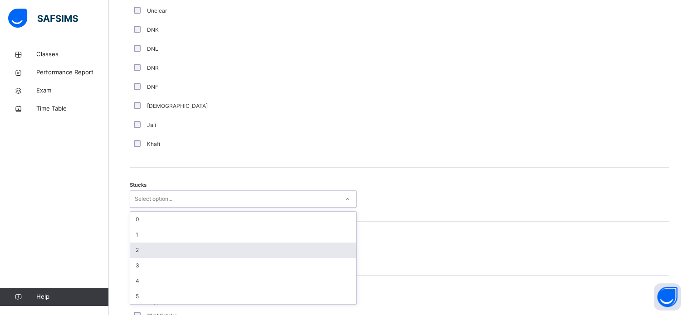
click at [154, 252] on div "2" at bounding box center [243, 250] width 226 height 15
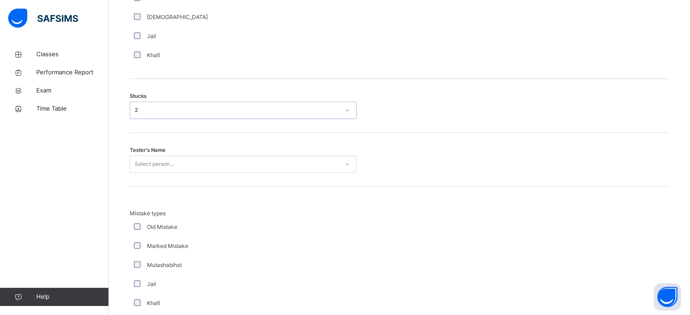
click at [156, 173] on div "Select person..." at bounding box center [243, 163] width 227 height 17
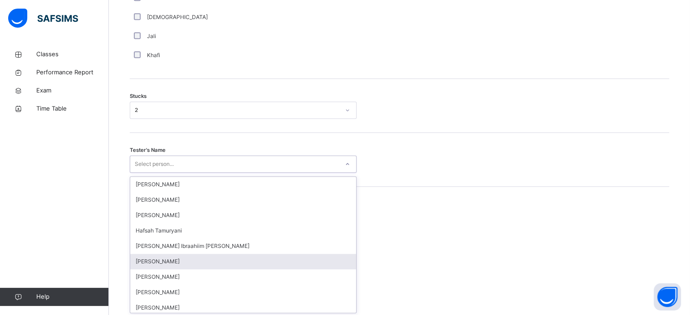
scroll to position [723, 0]
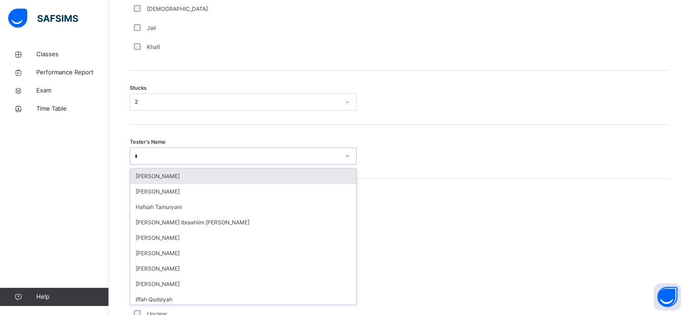
type input "***"
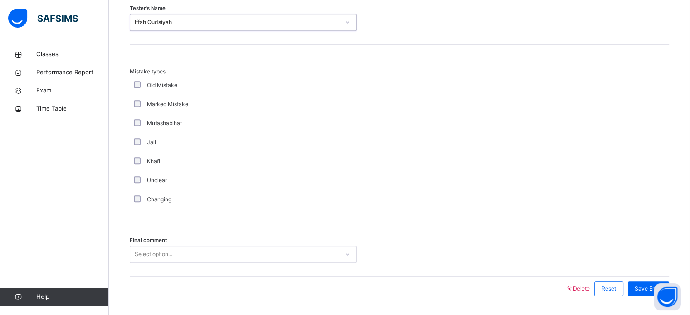
scroll to position [889, 0]
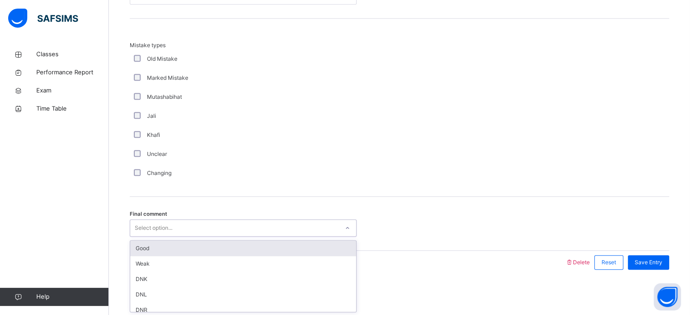
drag, startPoint x: 164, startPoint y: 226, endPoint x: 152, endPoint y: 250, distance: 26.6
click at [152, 237] on div "option Good focused, 1 of 6. 6 results available. Use Up and Down to choose opt…" at bounding box center [243, 227] width 227 height 17
click at [152, 250] on div "Good" at bounding box center [243, 248] width 226 height 15
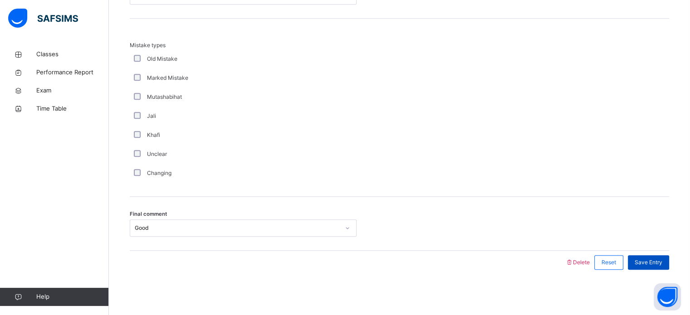
click at [655, 262] on span "Save Entry" at bounding box center [648, 262] width 28 height 8
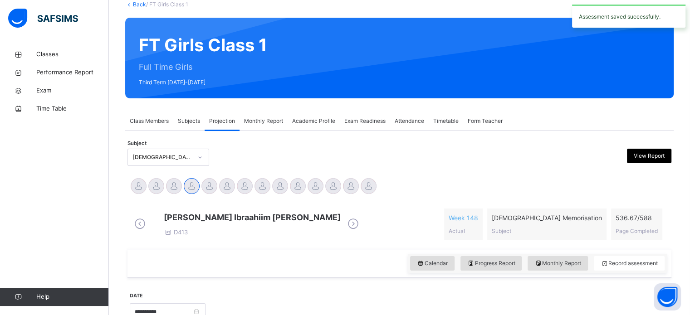
scroll to position [54, 0]
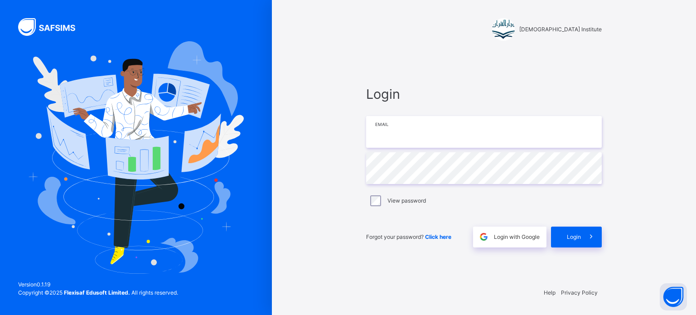
click at [459, 143] on input "email" at bounding box center [484, 132] width 236 height 32
type input "**********"
click at [574, 233] on span "Login" at bounding box center [574, 237] width 14 height 8
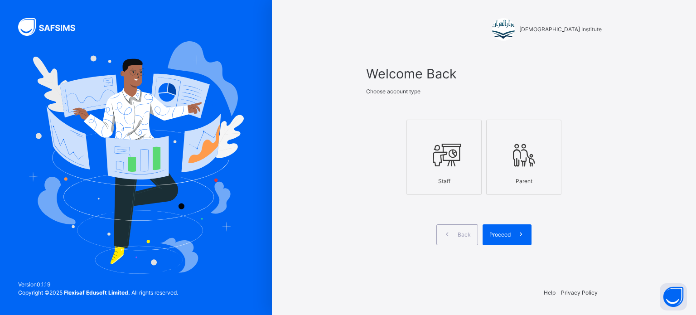
click at [461, 184] on div "Staff" at bounding box center [444, 181] width 65 height 17
click at [504, 234] on span "Proceed" at bounding box center [500, 235] width 21 height 8
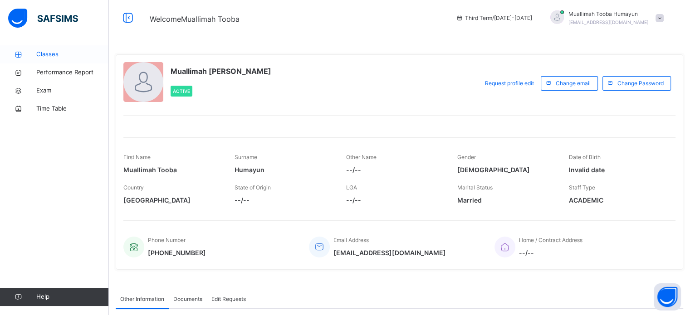
click at [69, 52] on span "Classes" at bounding box center [72, 54] width 73 height 9
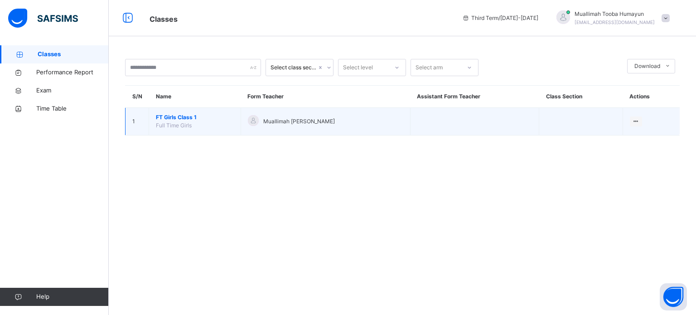
click at [185, 116] on span "FT Girls Class 1" at bounding box center [195, 117] width 78 height 8
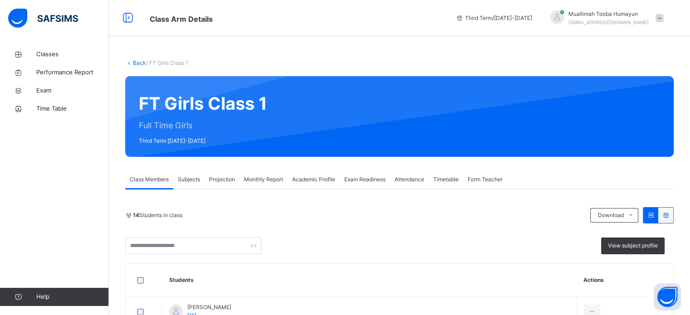
click at [229, 183] on span "Projection" at bounding box center [222, 179] width 26 height 8
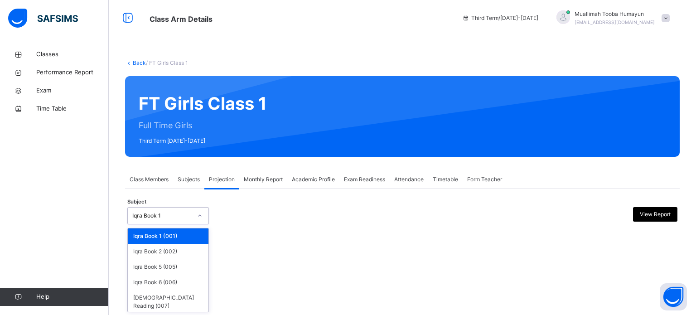
click at [184, 221] on div "Iqra Book 1" at bounding box center [159, 216] width 63 height 14
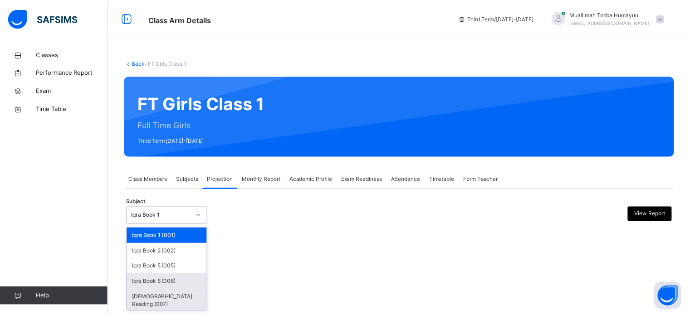
scroll to position [17, 0]
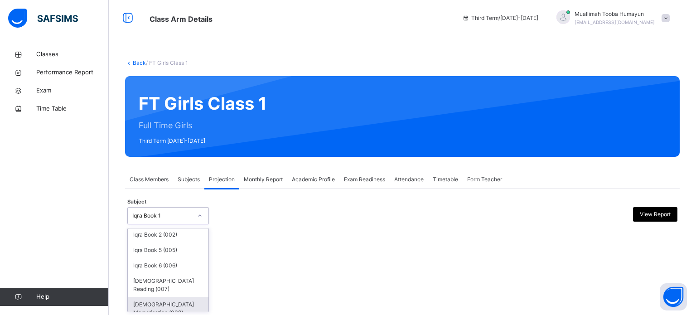
click at [154, 303] on div "[DEMOGRAPHIC_DATA] Memorisation (008)" at bounding box center [168, 309] width 81 height 24
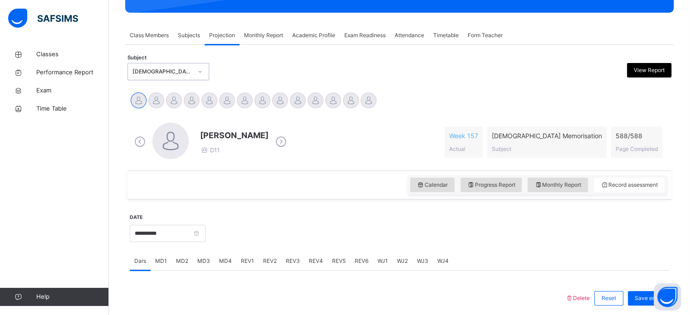
scroll to position [152, 0]
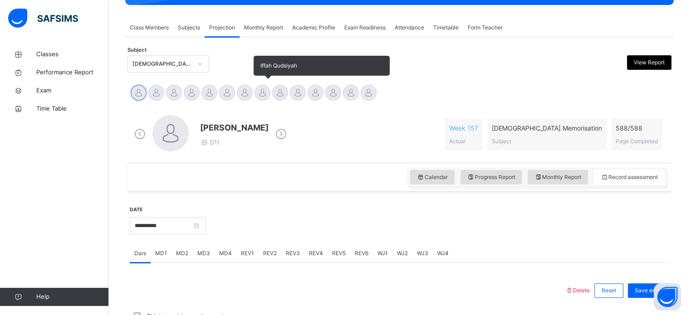
click at [266, 93] on div at bounding box center [262, 93] width 16 height 16
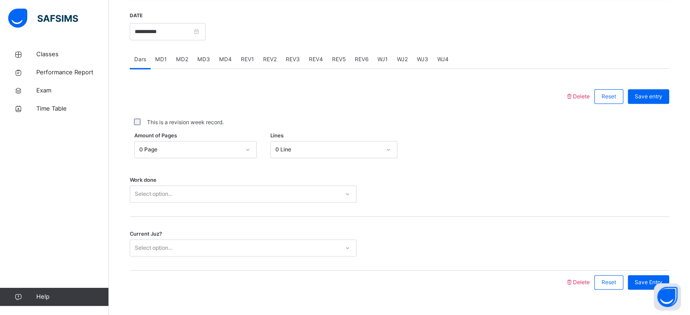
scroll to position [339, 0]
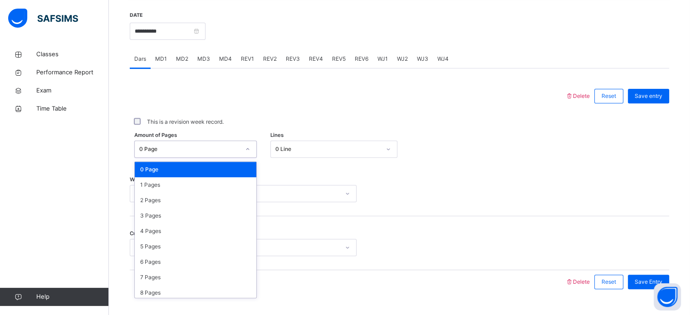
click at [241, 155] on div at bounding box center [247, 149] width 15 height 15
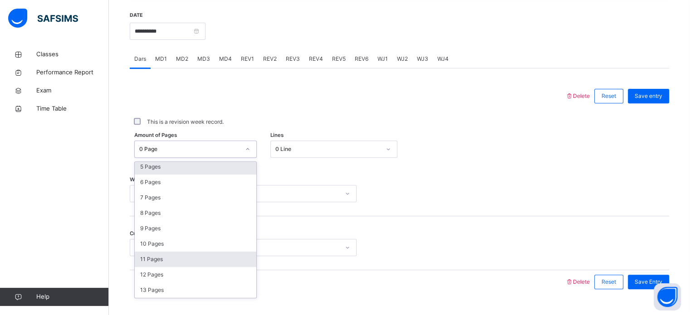
scroll to position [125, 0]
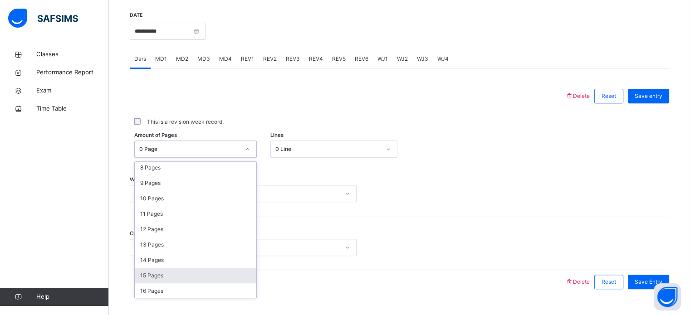
click at [163, 283] on div "15 Pages" at bounding box center [195, 275] width 121 height 15
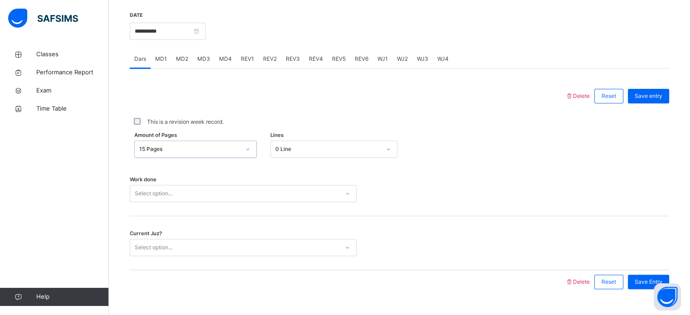
scroll to position [365, 0]
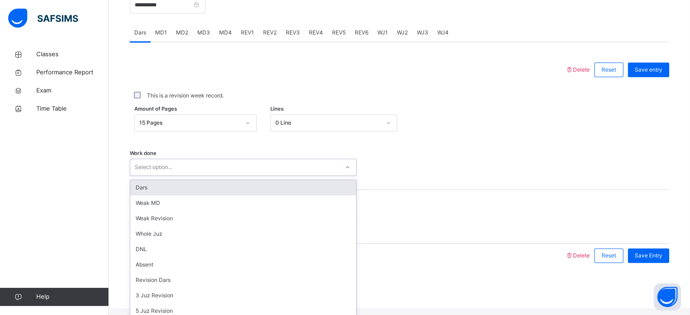
click at [159, 176] on div "option Dars focused, 1 of 14. 14 results available. Use Up and Down to choose o…" at bounding box center [243, 167] width 227 height 17
click at [159, 195] on div "Dars" at bounding box center [243, 187] width 226 height 15
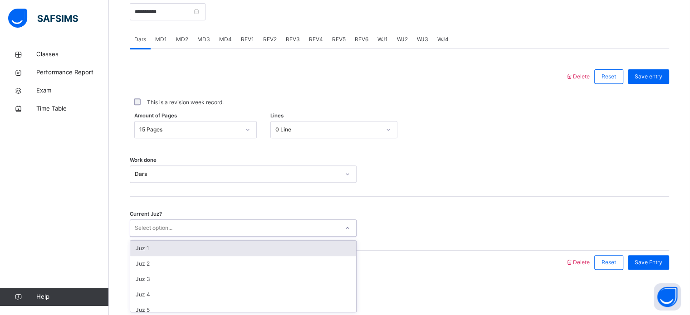
click at [167, 228] on div "Select option..." at bounding box center [154, 227] width 38 height 17
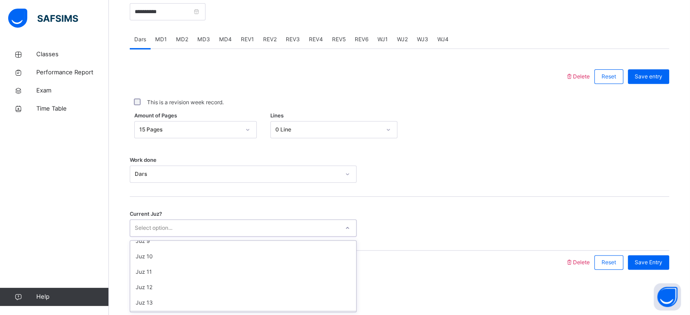
scroll to position [131, 0]
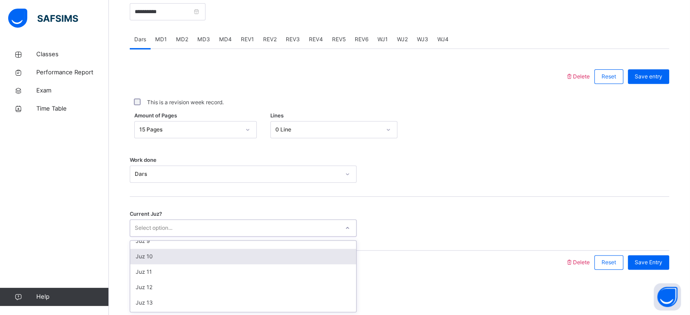
click at [176, 255] on div "Juz 10" at bounding box center [243, 256] width 226 height 15
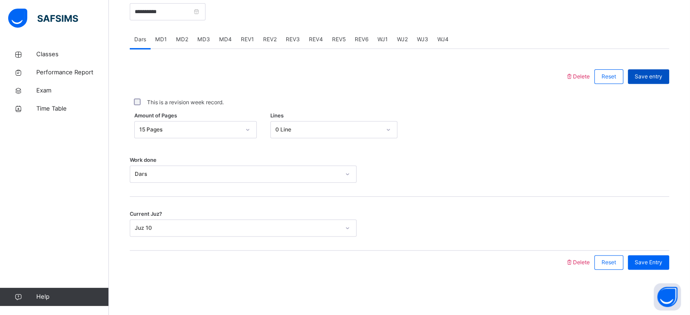
click at [658, 78] on span "Save entry" at bounding box center [648, 77] width 28 height 8
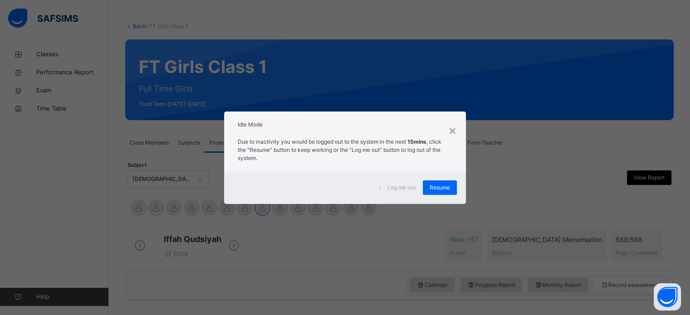
scroll to position [38, 0]
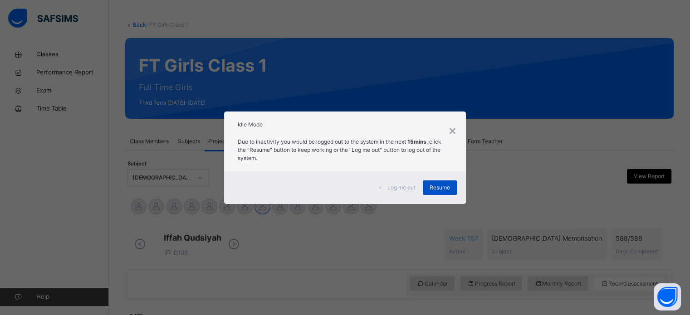
click at [439, 183] on div "Resume" at bounding box center [440, 187] width 34 height 15
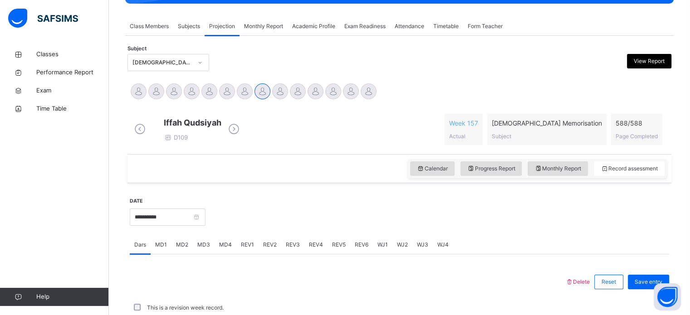
scroll to position [153, 0]
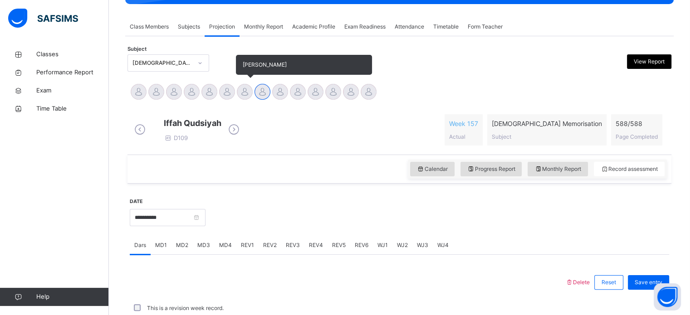
click at [247, 88] on div at bounding box center [245, 92] width 16 height 16
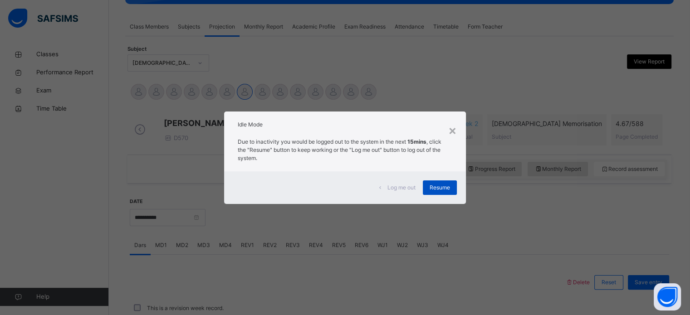
click at [455, 189] on div "Resume" at bounding box center [440, 187] width 34 height 15
click at [452, 130] on div "×" at bounding box center [452, 130] width 9 height 19
